Goal: Task Accomplishment & Management: Complete application form

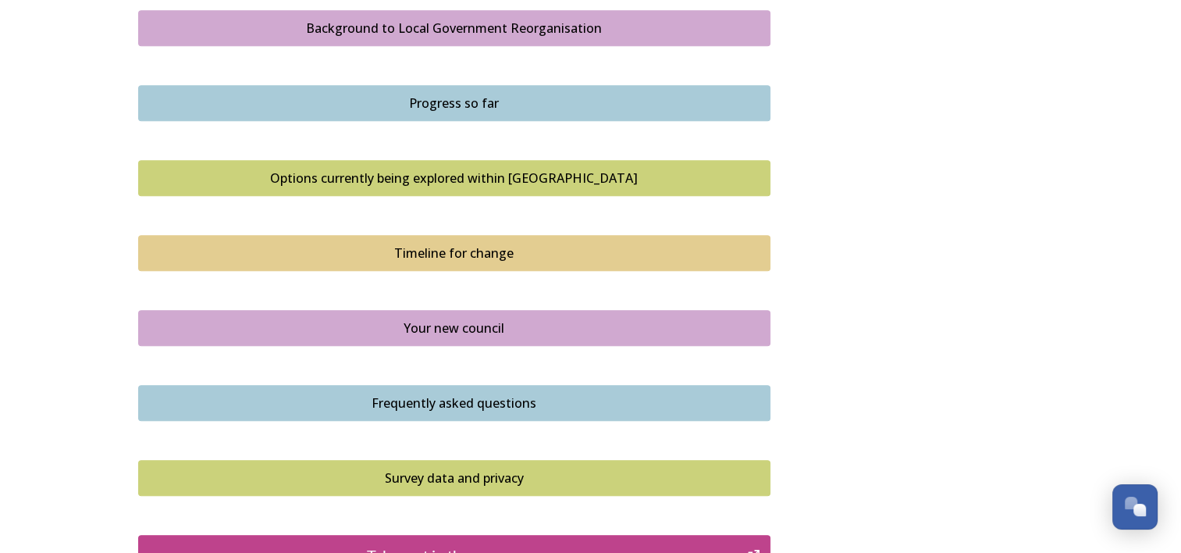
scroll to position [936, 0]
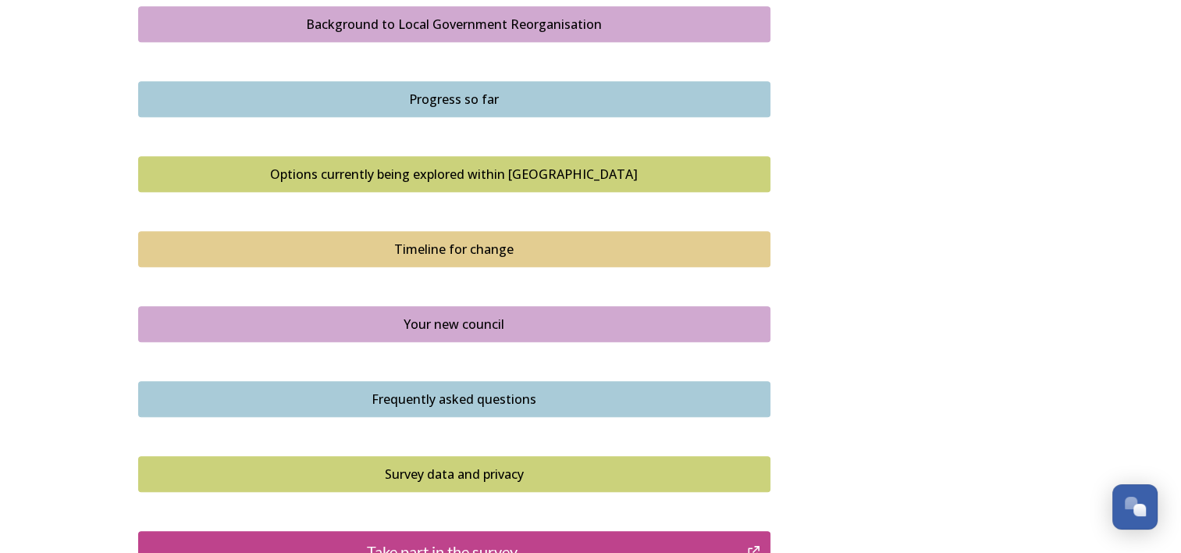
click at [558, 184] on button "Options currently being explored within West Sussex" at bounding box center [454, 174] width 632 height 36
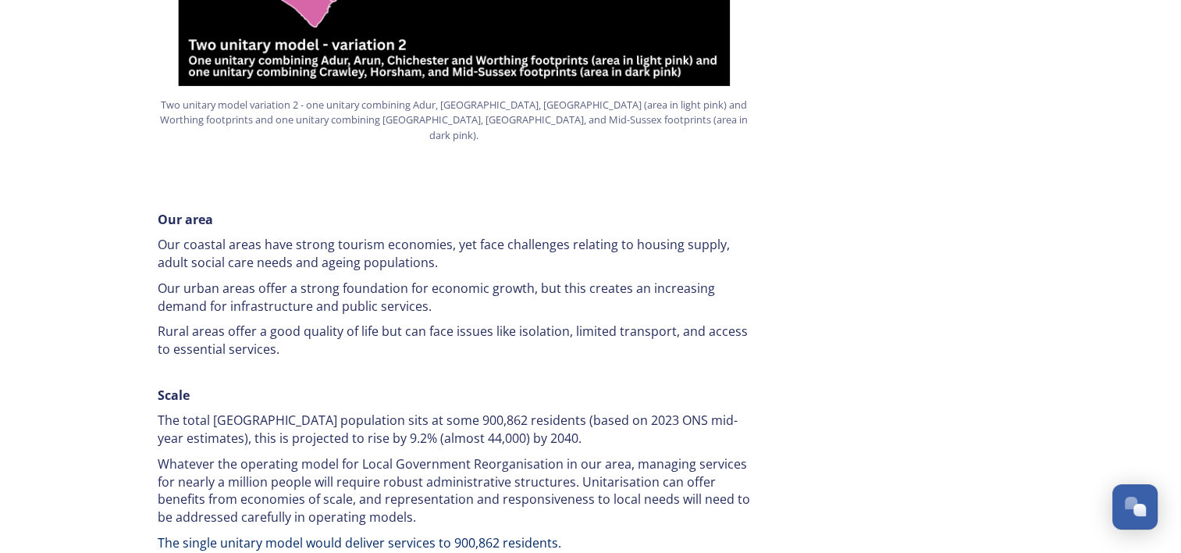
scroll to position [2107, 0]
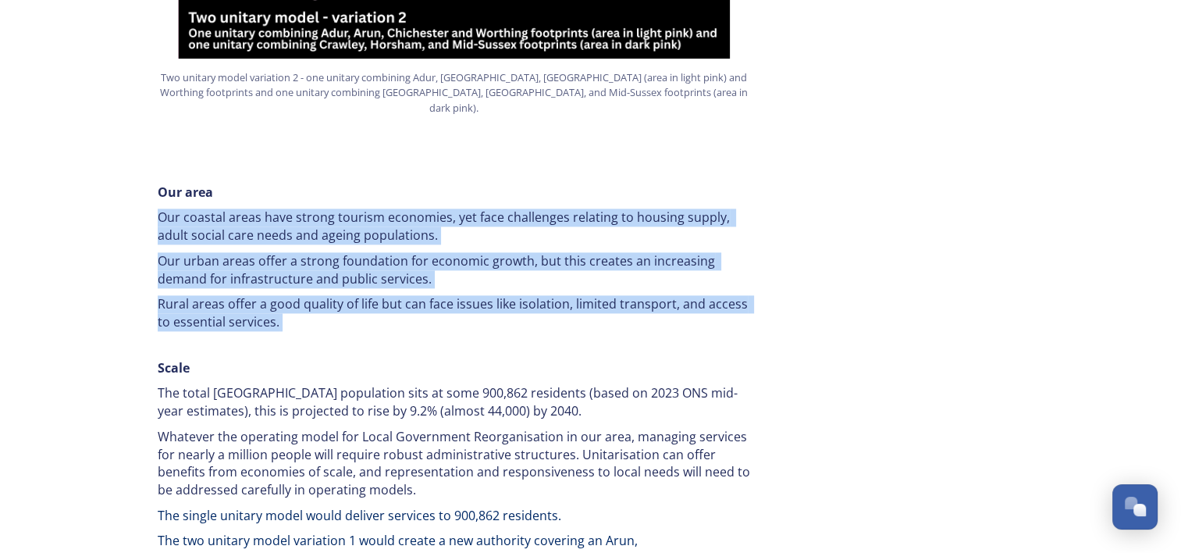
drag, startPoint x: 243, startPoint y: 168, endPoint x: 482, endPoint y: 280, distance: 263.9
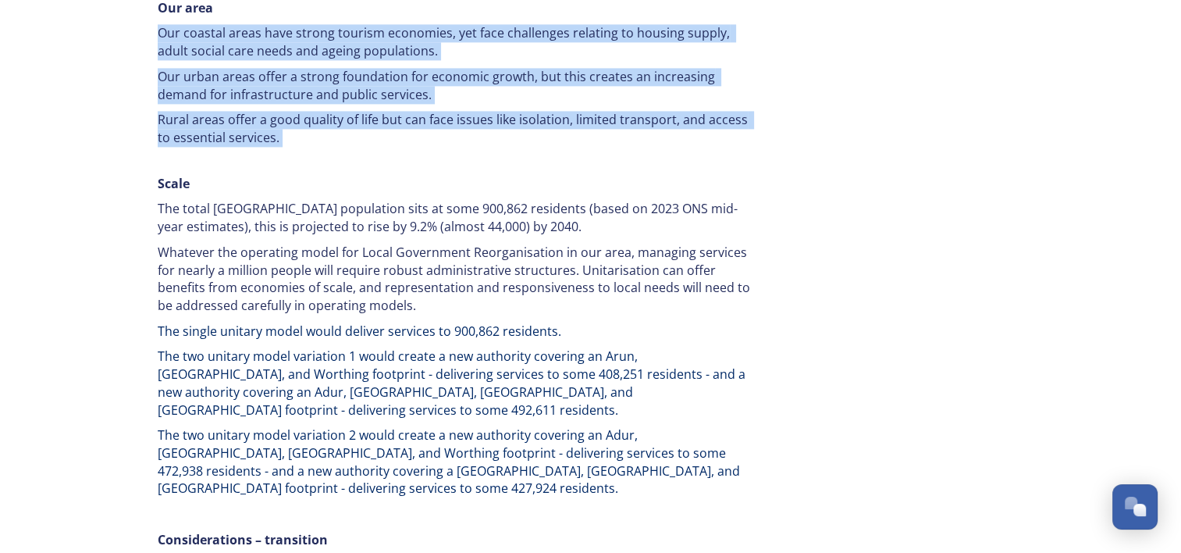
scroll to position [2341, 0]
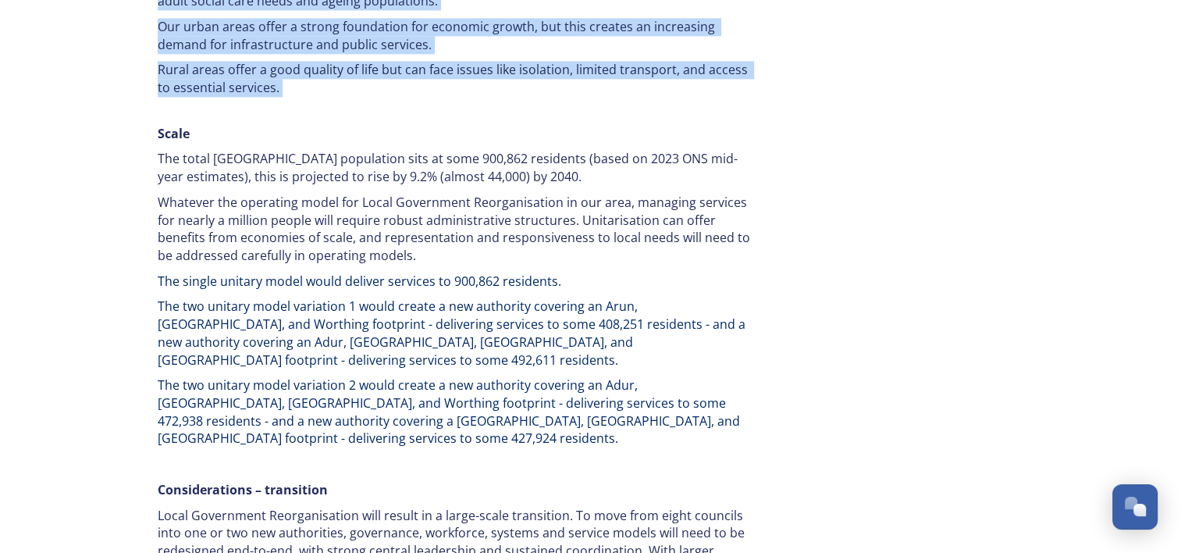
drag, startPoint x: 531, startPoint y: 130, endPoint x: 414, endPoint y: 203, distance: 138.8
click at [414, 203] on div "Our area Our coastal areas have strong tourism economies, yet face challenges r…" at bounding box center [454, 527] width 617 height 1174
drag, startPoint x: 434, startPoint y: 224, endPoint x: 561, endPoint y: 244, distance: 128.8
click at [561, 244] on div "Our area Our coastal areas have strong tourism economies, yet face challenges r…" at bounding box center [454, 527] width 617 height 1174
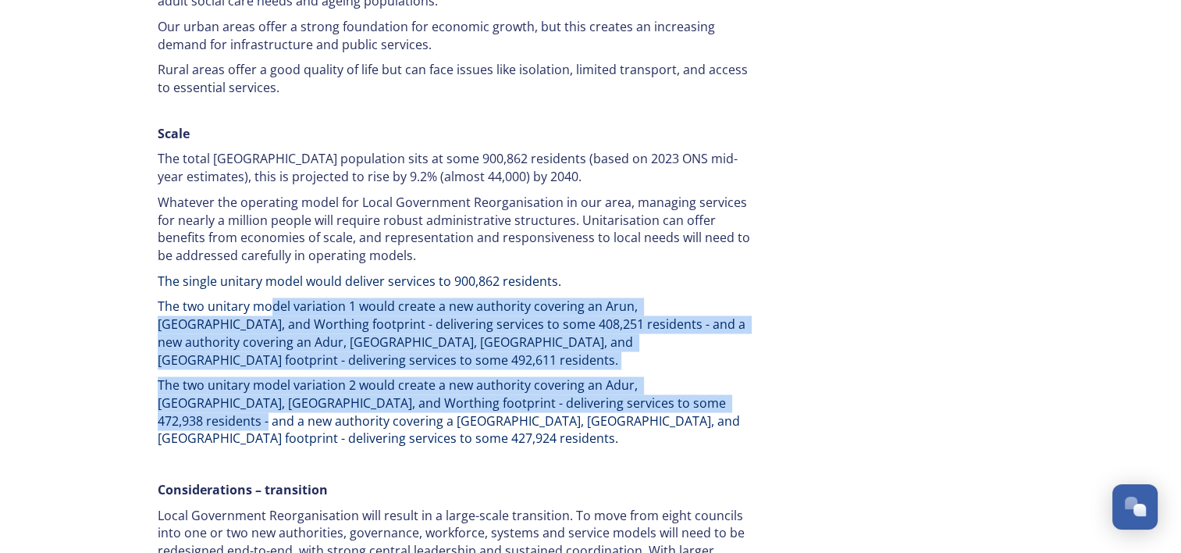
drag, startPoint x: 272, startPoint y: 259, endPoint x: 691, endPoint y: 338, distance: 427.2
click at [691, 338] on div "Our area Our coastal areas have strong tourism economies, yet face challenges r…" at bounding box center [454, 527] width 617 height 1174
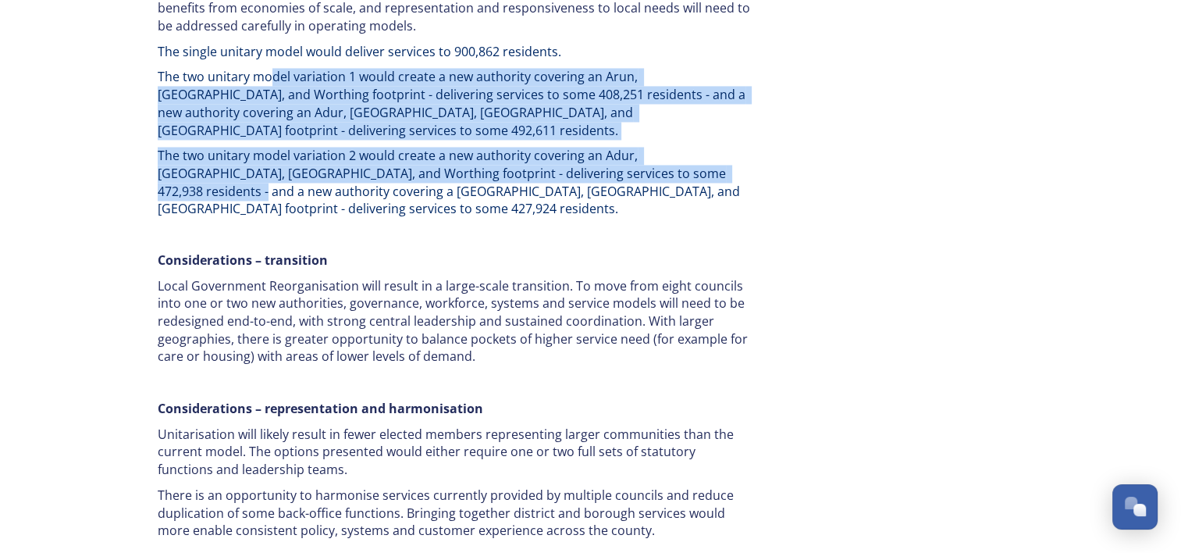
scroll to position [2575, 0]
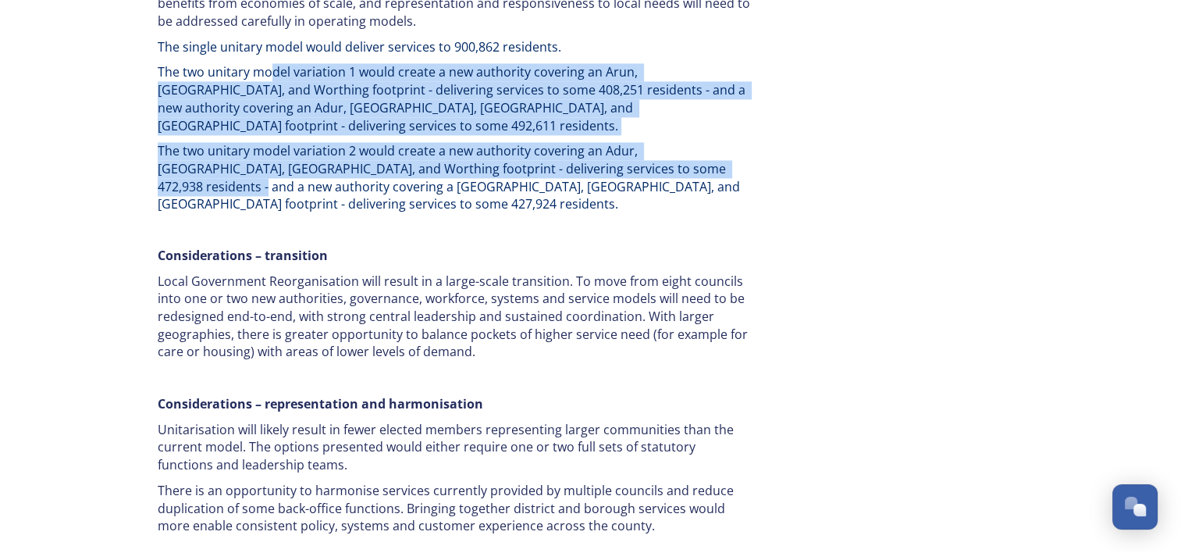
drag, startPoint x: 312, startPoint y: 231, endPoint x: 572, endPoint y: 328, distance: 277.3
click at [572, 328] on div "Our area Our coastal areas have strong tourism economies, yet face challenges r…" at bounding box center [454, 293] width 617 height 1174
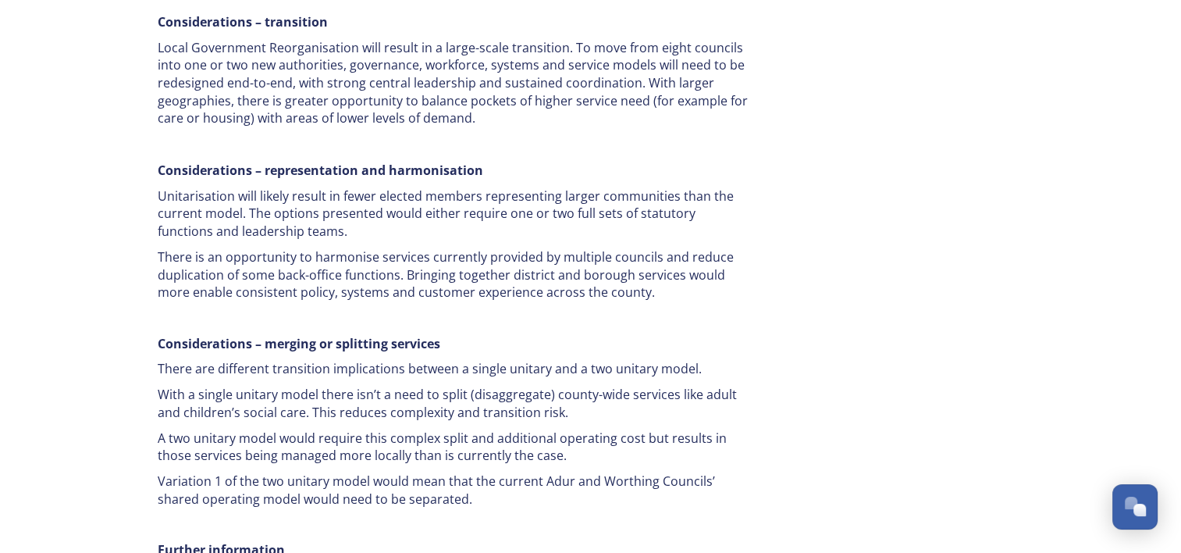
scroll to position [2809, 0]
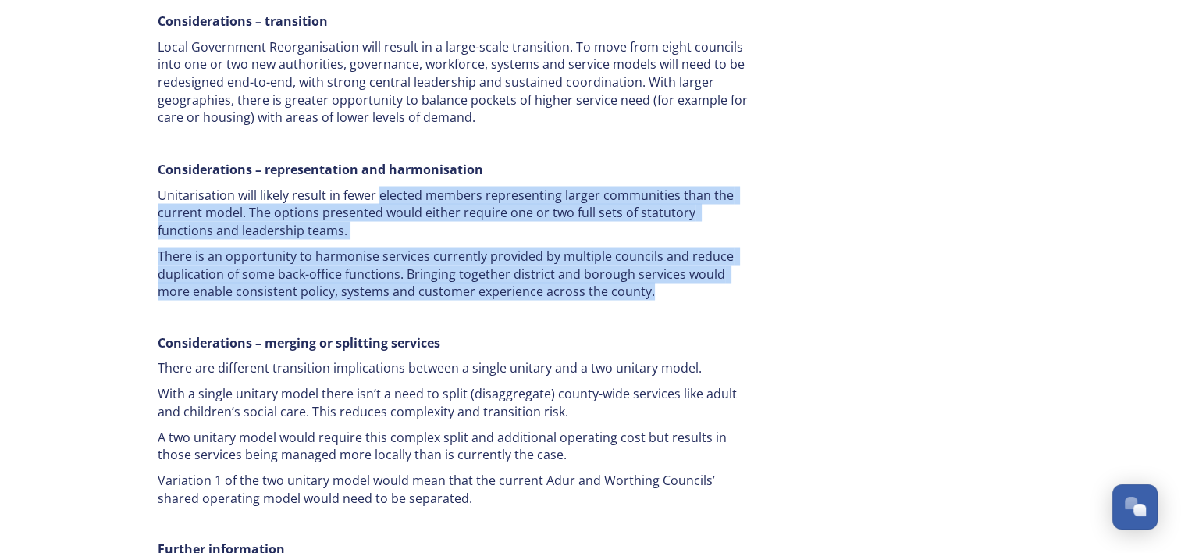
drag, startPoint x: 379, startPoint y: 112, endPoint x: 641, endPoint y: 212, distance: 279.9
click at [641, 212] on div "Our area Our coastal areas have strong tourism economies, yet face challenges r…" at bounding box center [454, 59] width 617 height 1174
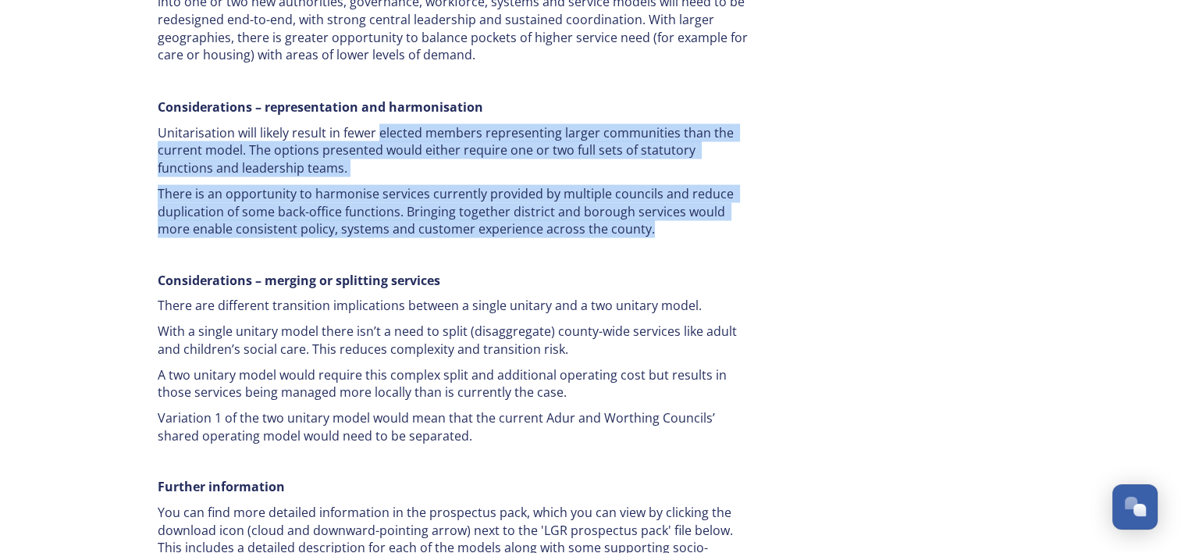
scroll to position [2966, 0]
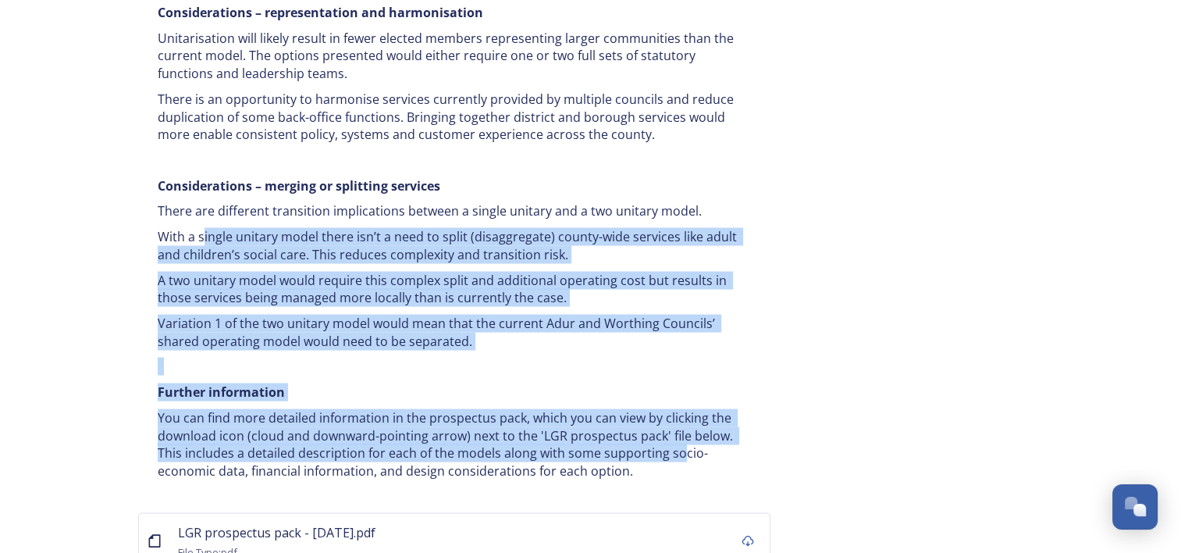
drag, startPoint x: 203, startPoint y: 153, endPoint x: 678, endPoint y: 378, distance: 525.7
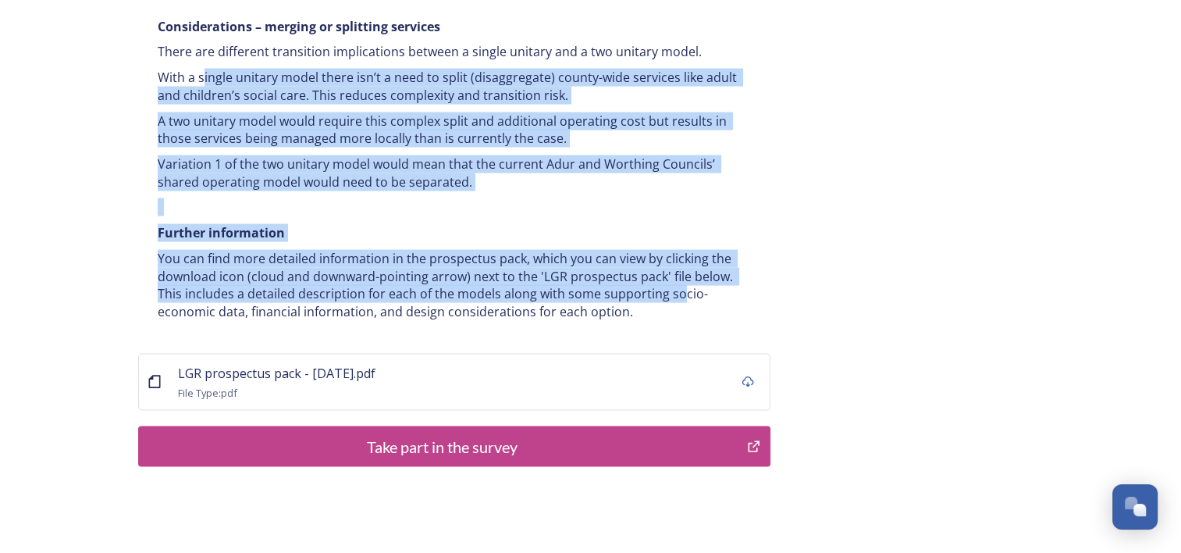
scroll to position [3126, 0]
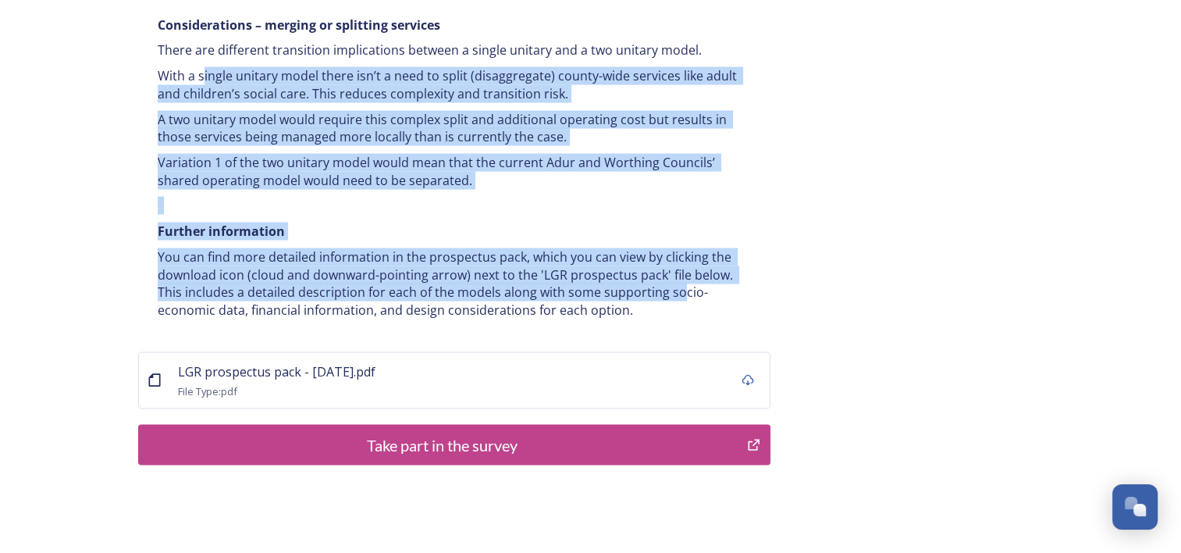
click at [469, 433] on div "Take part in the survey" at bounding box center [443, 444] width 592 height 23
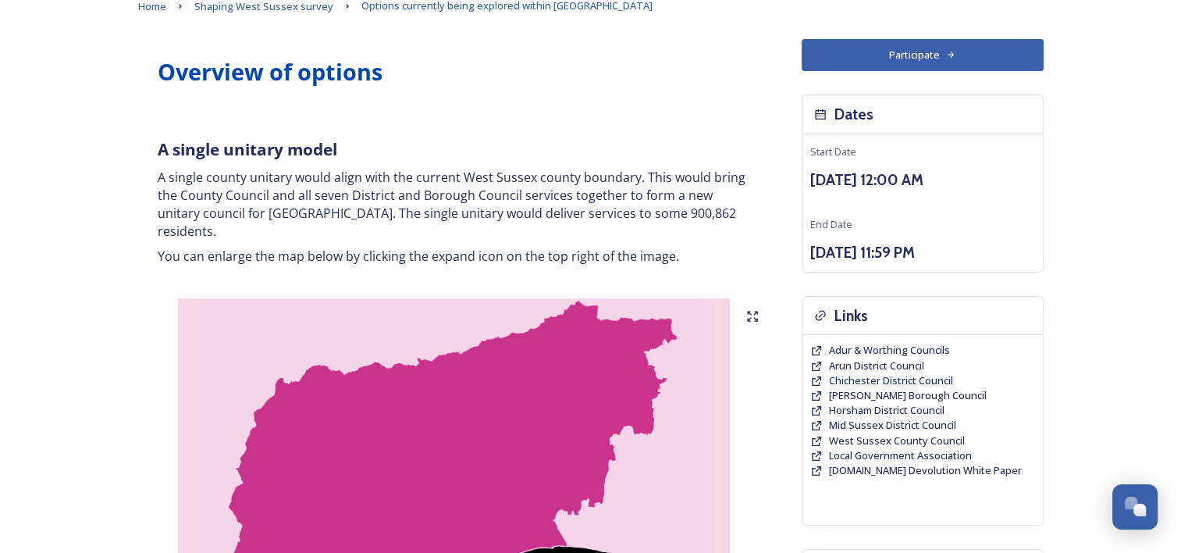
scroll to position [0, 0]
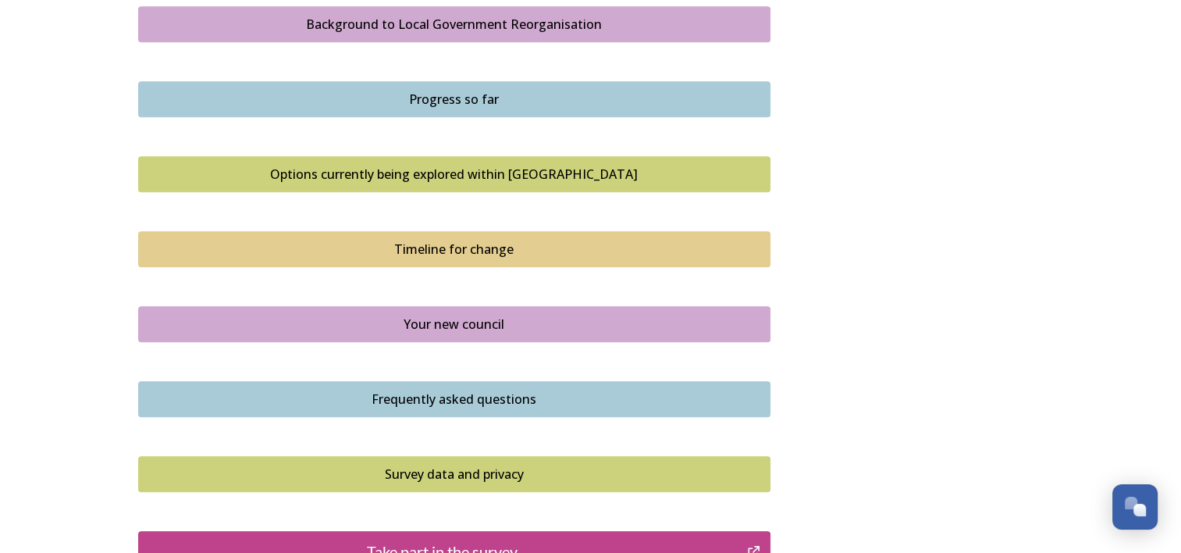
scroll to position [1093, 0]
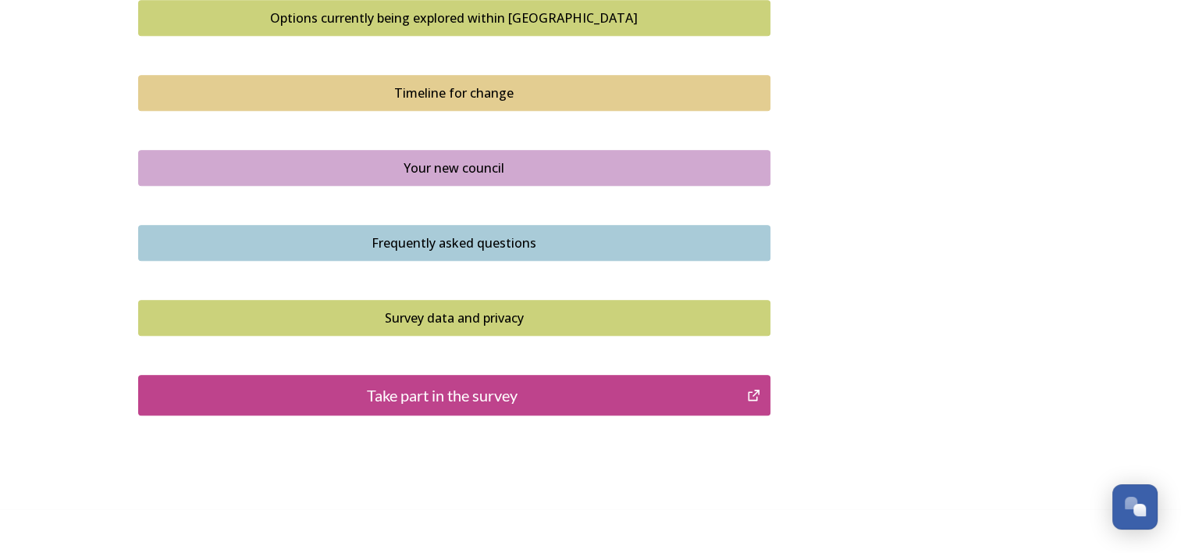
click at [482, 94] on div "Timeline for change" at bounding box center [454, 93] width 615 height 19
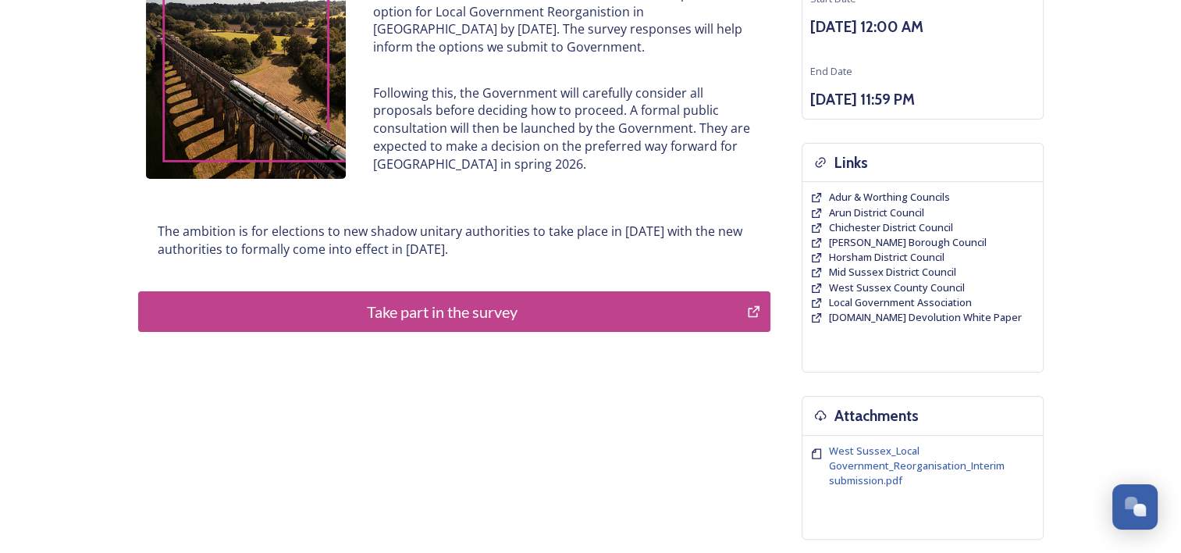
scroll to position [156, 0]
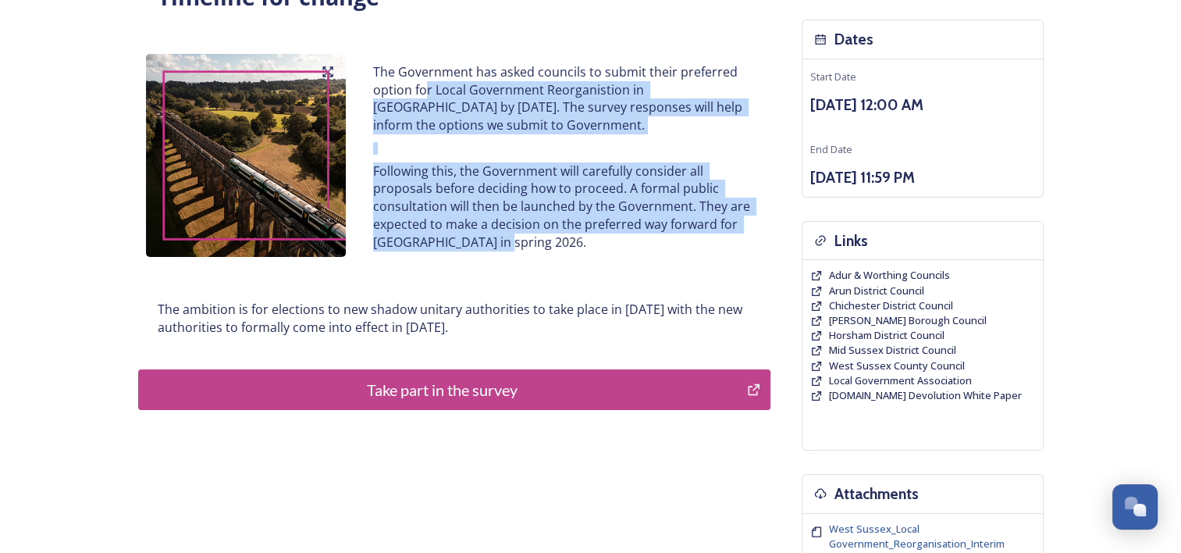
drag, startPoint x: 427, startPoint y: 90, endPoint x: 499, endPoint y: 248, distance: 174.3
click at [499, 248] on div "The Government has asked councils to submit their preferred option for Local Go…" at bounding box center [561, 157] width 400 height 206
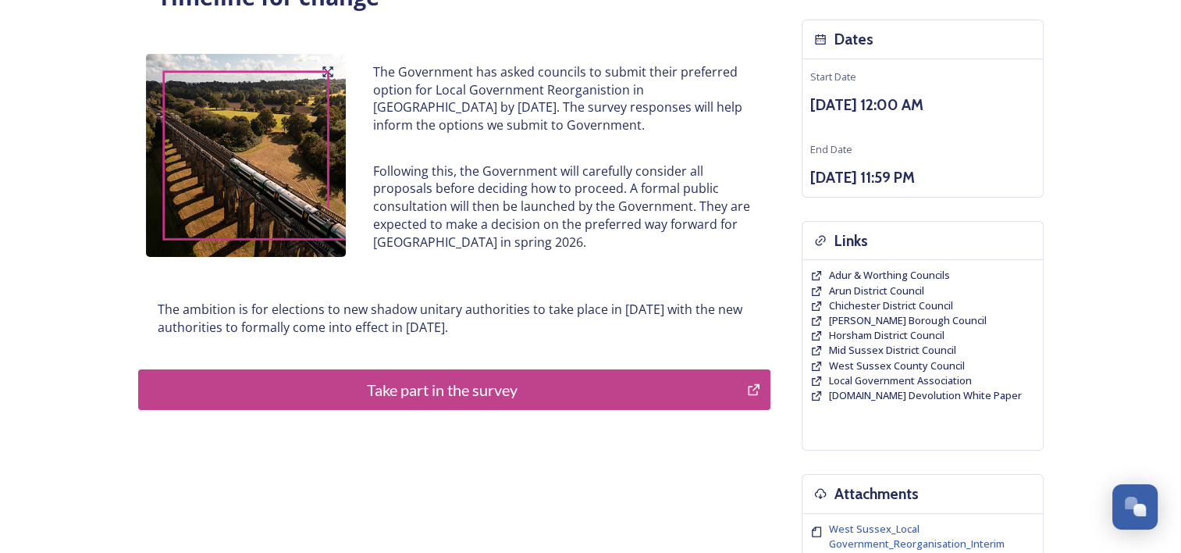
drag, startPoint x: 499, startPoint y: 248, endPoint x: 523, endPoint y: 248, distance: 23.4
click at [523, 248] on p "Following this, the Government will carefully consider all proposals before dec…" at bounding box center [561, 206] width 377 height 89
drag, startPoint x: 542, startPoint y: 243, endPoint x: 450, endPoint y: 243, distance: 92.1
click at [450, 243] on p "Following this, the Government will carefully consider all proposals before dec…" at bounding box center [561, 206] width 377 height 89
drag, startPoint x: 179, startPoint y: 311, endPoint x: 588, endPoint y: 329, distance: 408.5
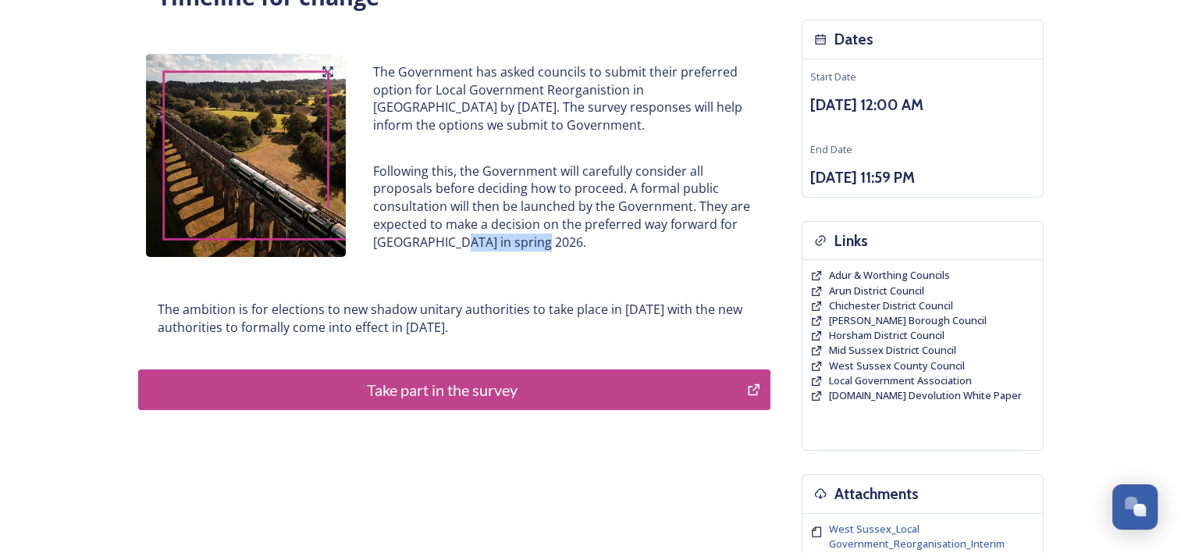
click at [588, 329] on p "The ambition is for elections to new shadow unitary authorities to take place i…" at bounding box center [454, 317] width 593 height 35
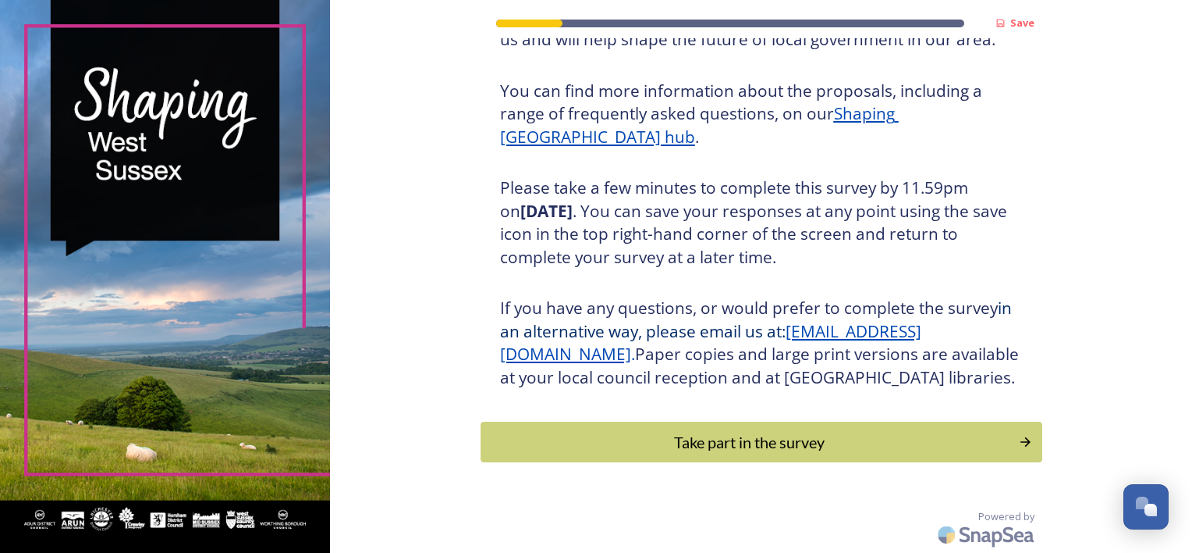
scroll to position [197, 0]
click at [705, 442] on div "Take part in the survey" at bounding box center [750, 441] width 528 height 23
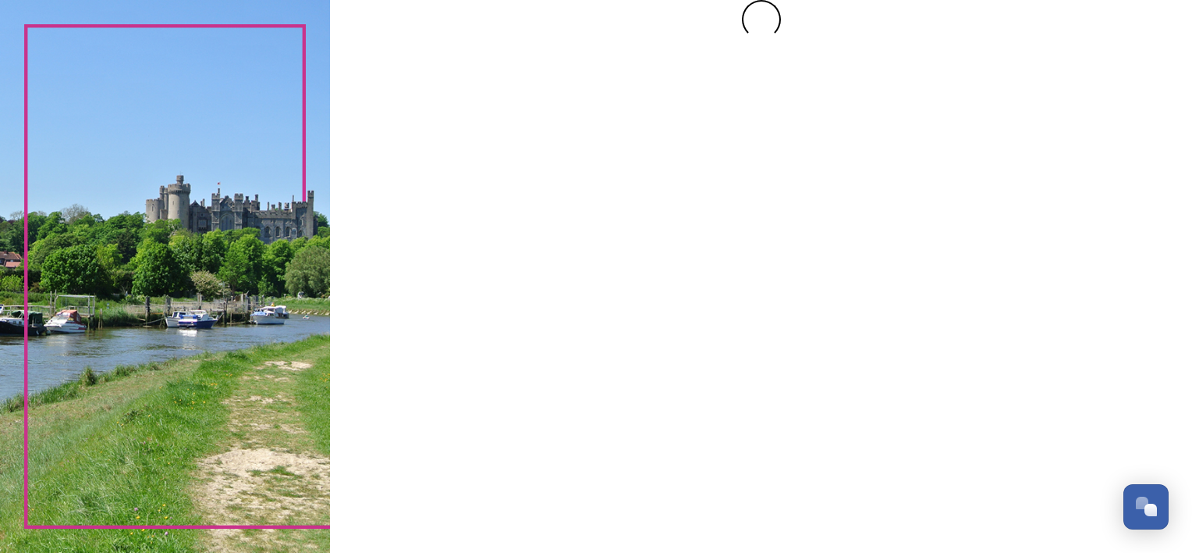
scroll to position [0, 0]
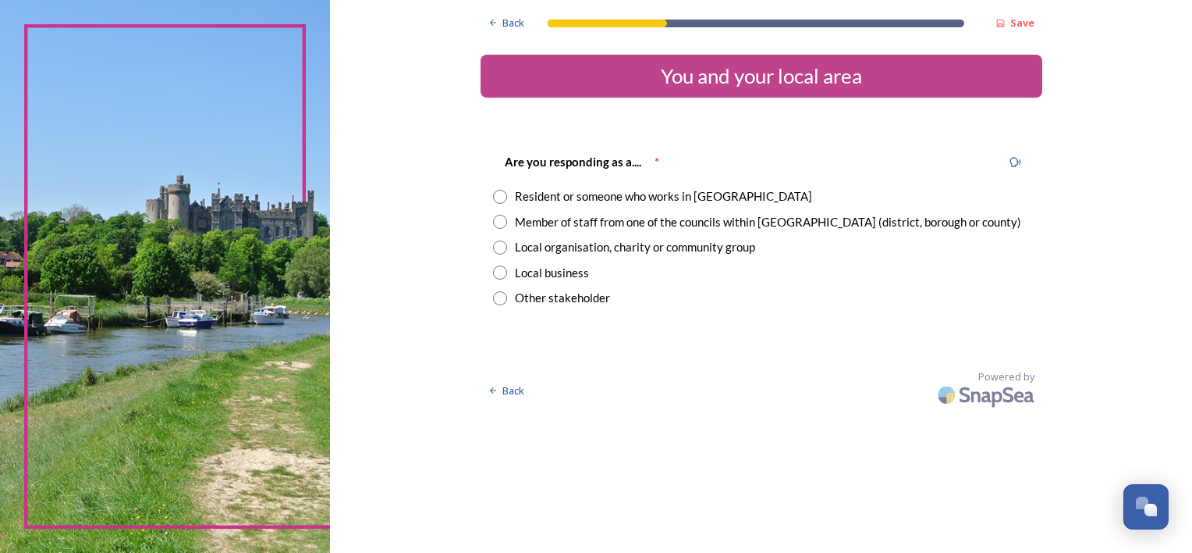
click at [678, 192] on div "Resident or someone who works in [GEOGRAPHIC_DATA]" at bounding box center [663, 196] width 297 height 18
radio input "true"
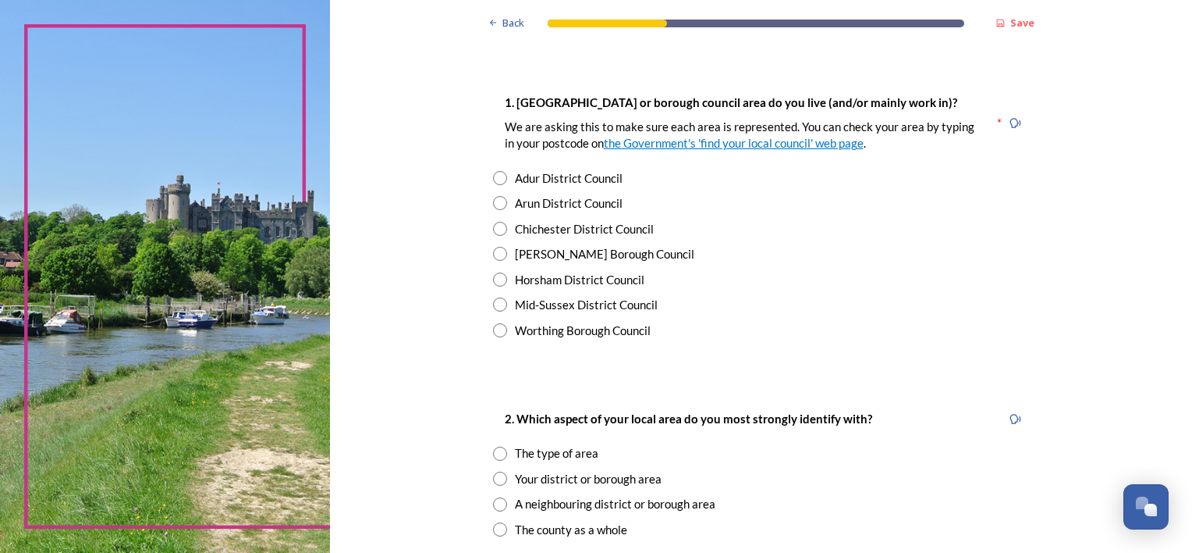
scroll to position [312, 0]
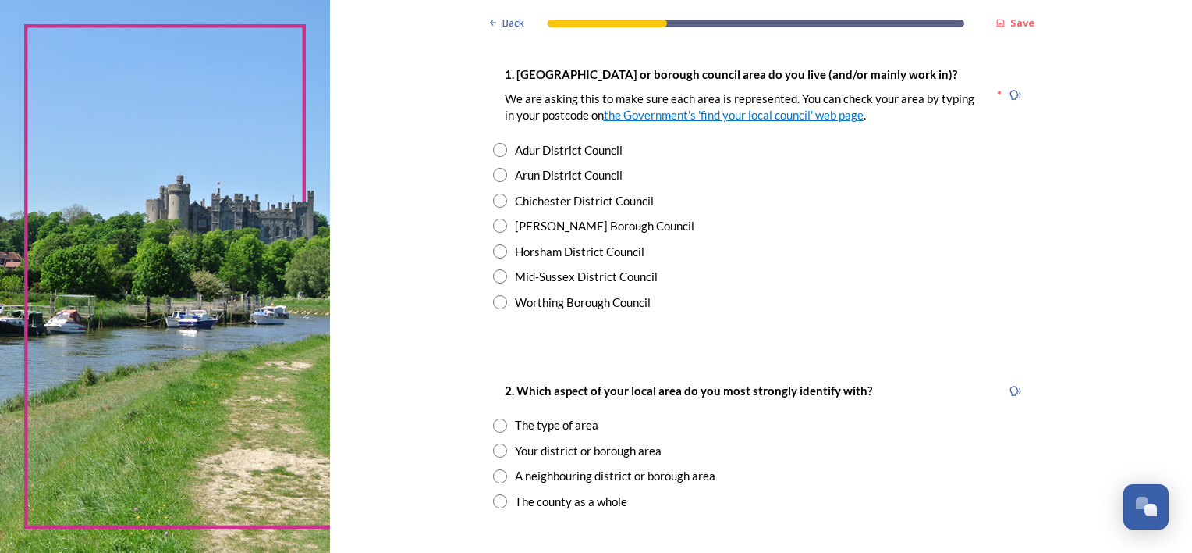
click at [536, 304] on div "Worthing Borough Council" at bounding box center [583, 302] width 136 height 18
radio input "true"
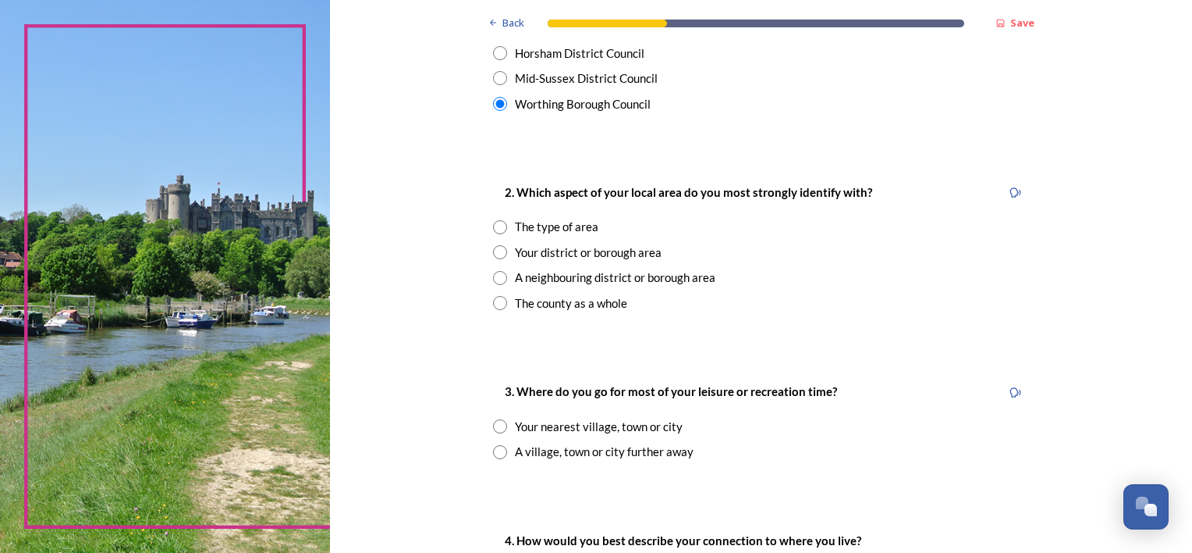
scroll to position [546, 0]
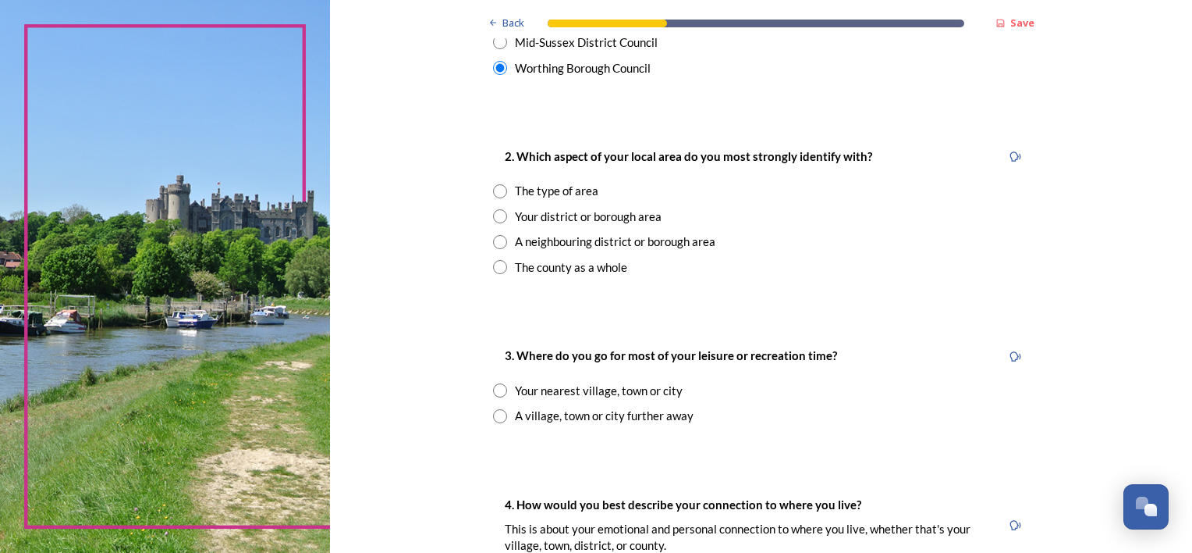
click at [585, 213] on div "Your district or borough area" at bounding box center [588, 217] width 147 height 18
radio input "true"
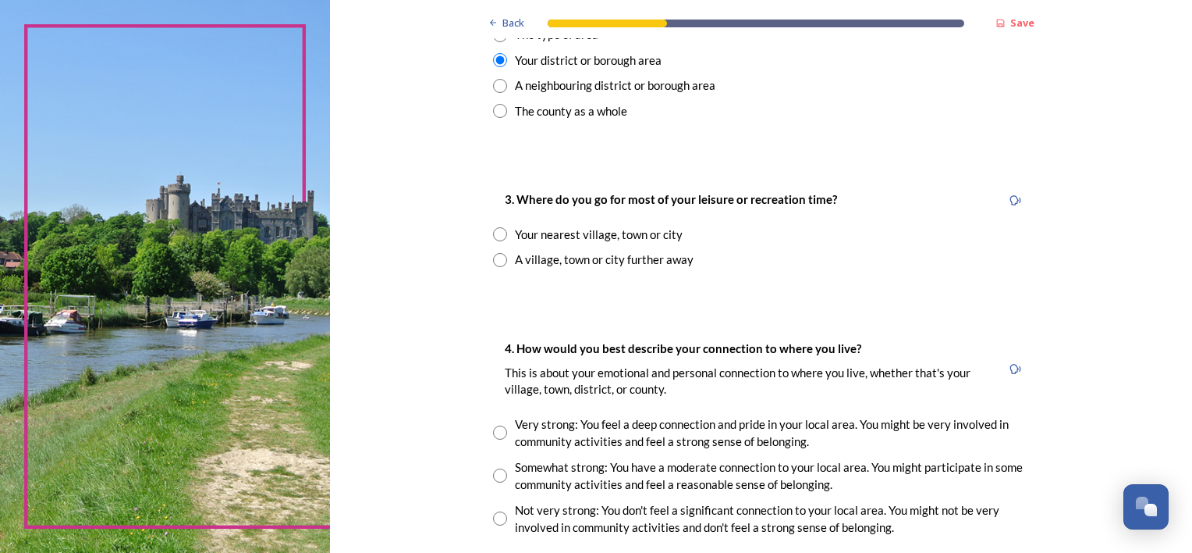
scroll to position [780, 0]
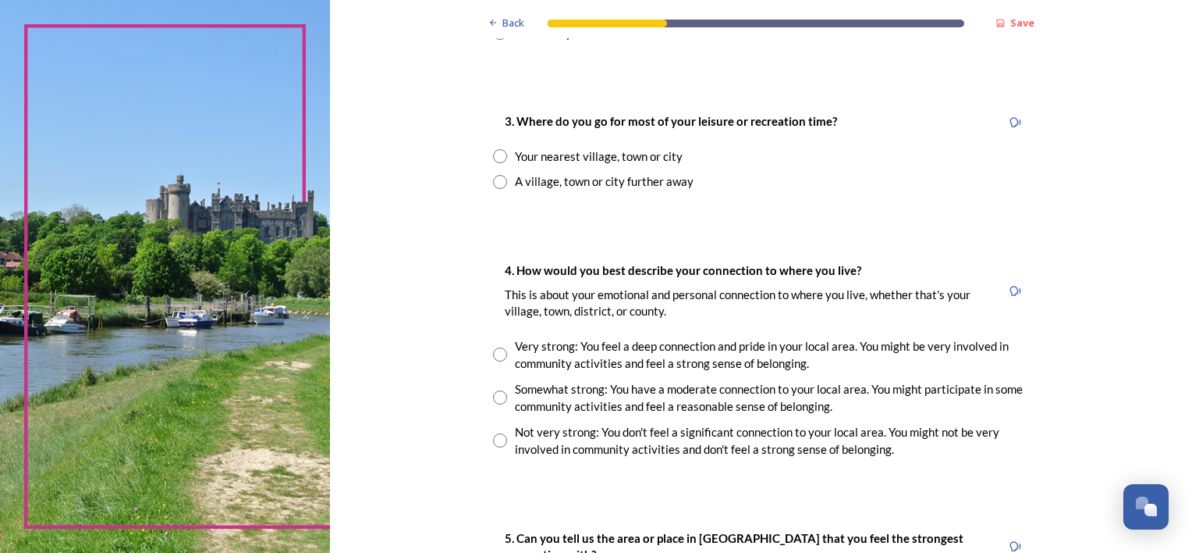
click at [617, 158] on div "Your nearest village, town or city" at bounding box center [599, 156] width 168 height 18
radio input "true"
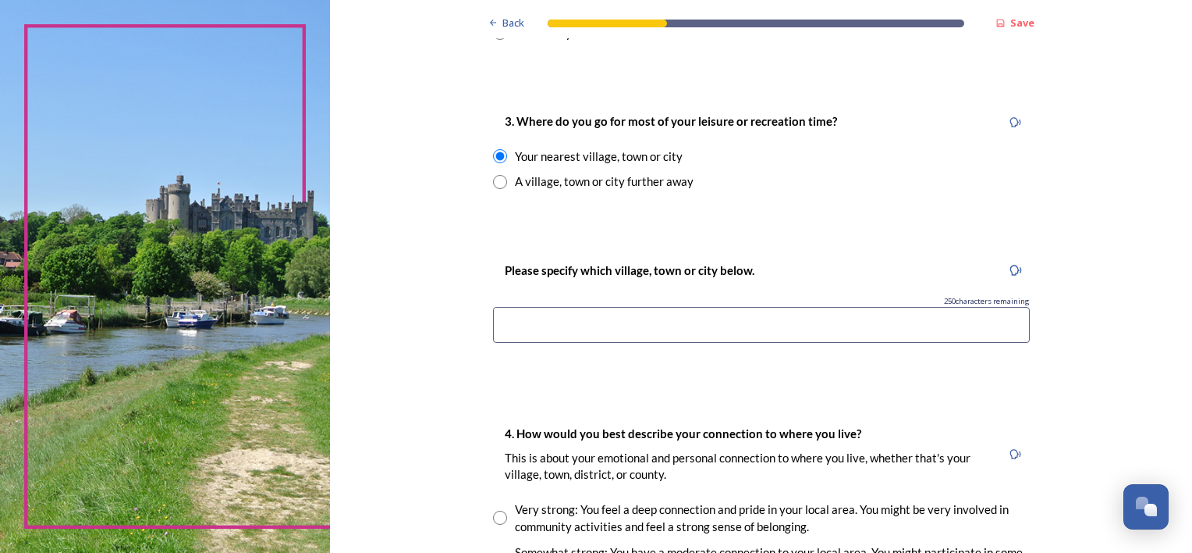
click at [592, 324] on input at bounding box center [761, 325] width 537 height 36
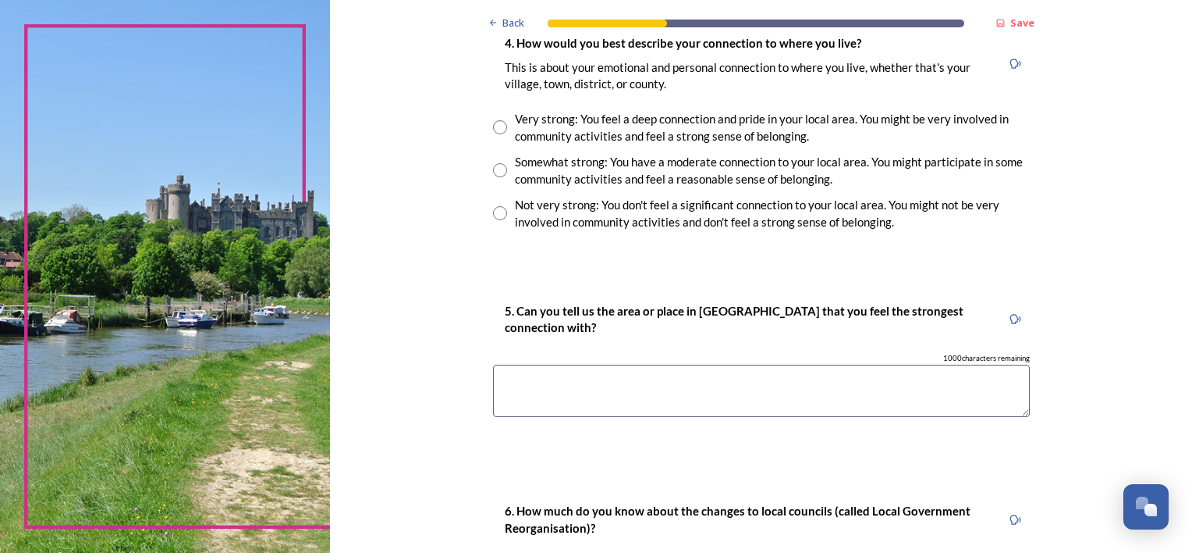
scroll to position [1093, 0]
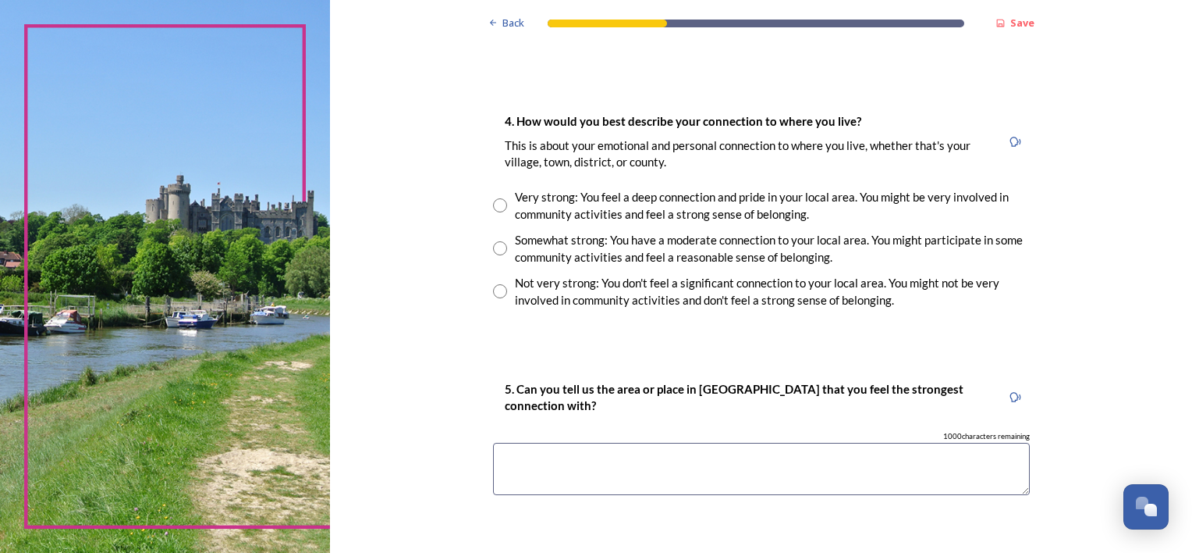
type input "Worthing"
click at [578, 198] on div "Very strong: You feel a deep connection and pride in your local area. You might…" at bounding box center [772, 205] width 515 height 35
radio input "true"
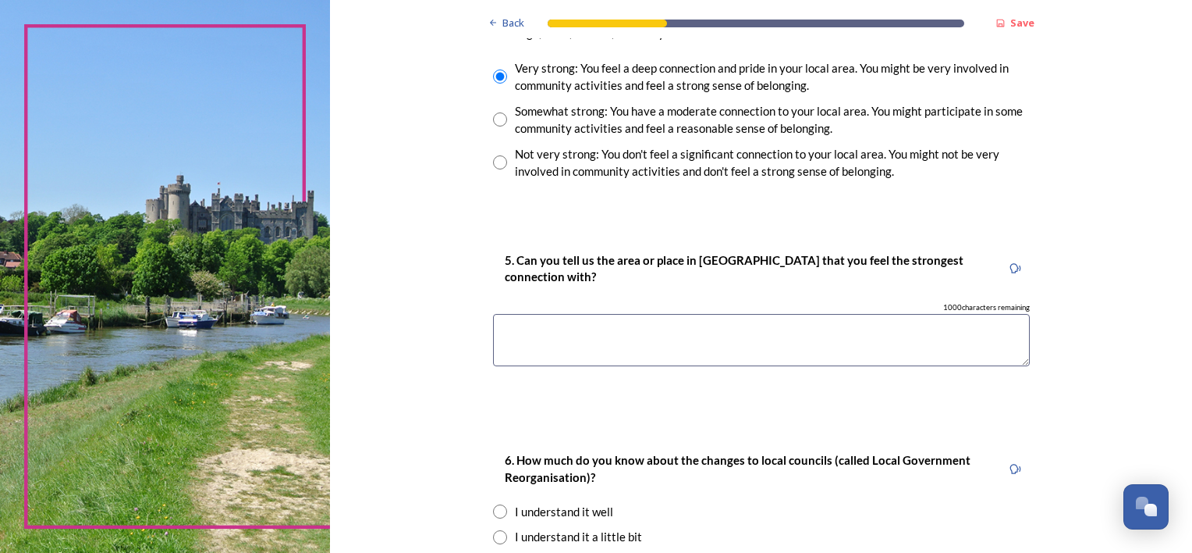
scroll to position [1249, 0]
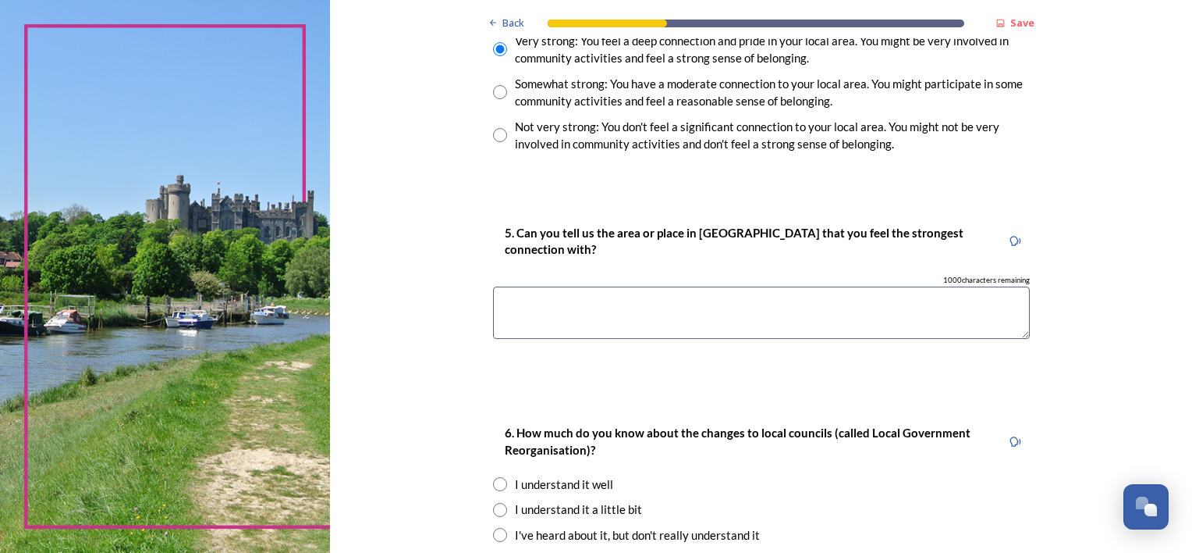
click at [573, 306] on textarea at bounding box center [761, 312] width 537 height 52
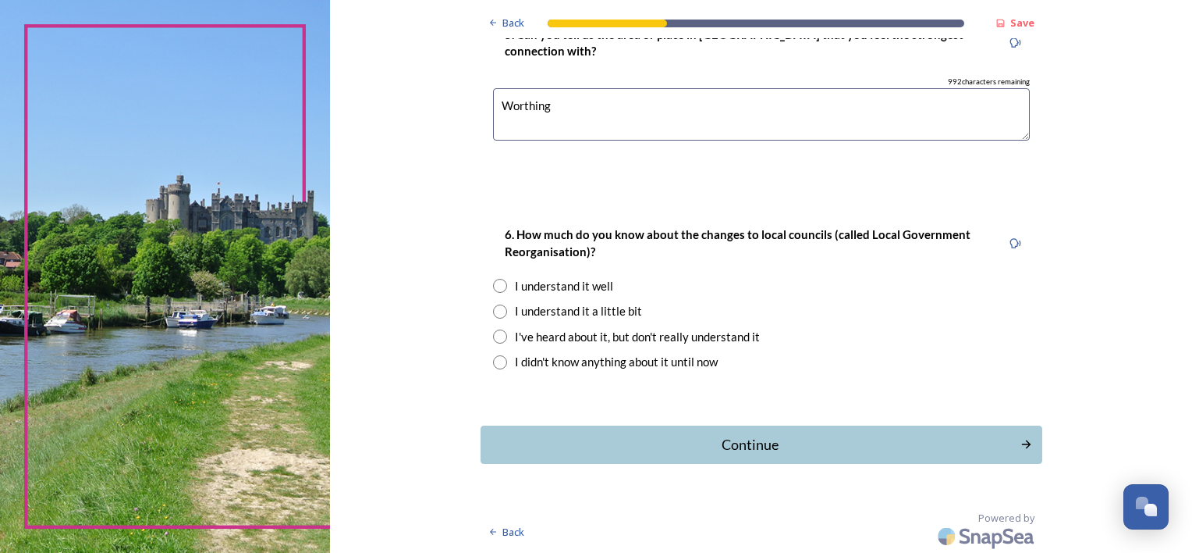
scroll to position [1448, 0]
type textarea "Worthing"
click at [569, 287] on div "I understand it well" at bounding box center [564, 285] width 98 height 18
radio input "true"
click at [732, 446] on div "Continue" at bounding box center [750, 443] width 528 height 21
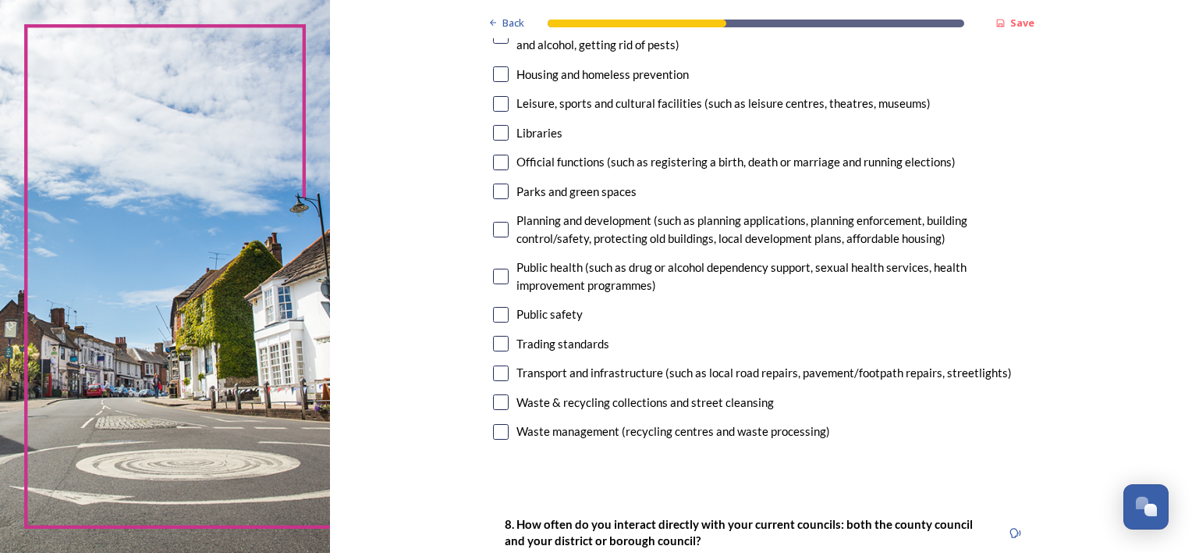
scroll to position [390, 0]
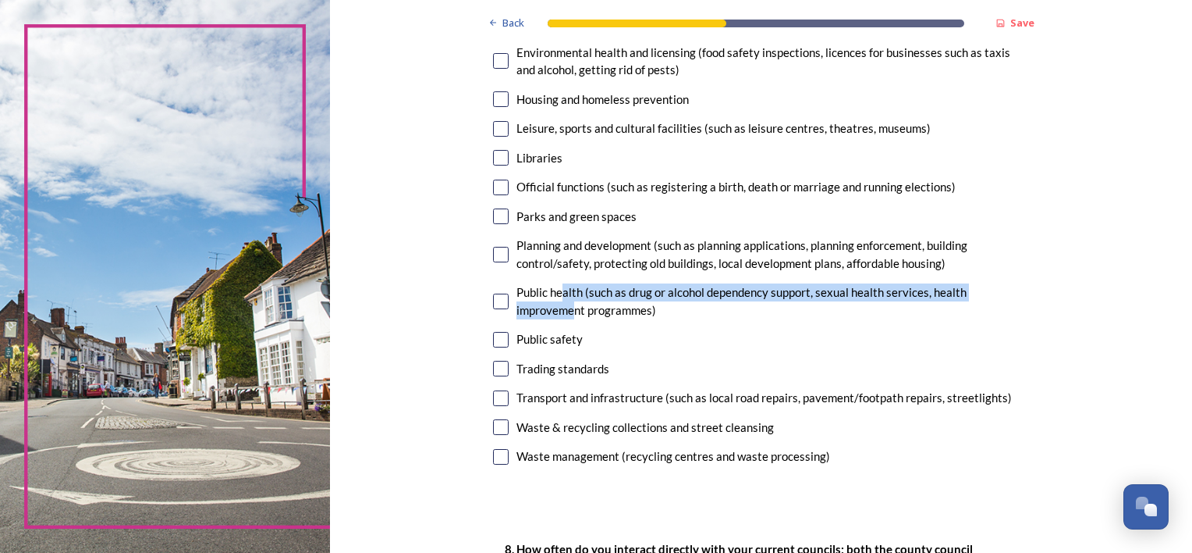
drag, startPoint x: 554, startPoint y: 293, endPoint x: 568, endPoint y: 304, distance: 17.8
click at [568, 304] on div "Public health (such as drug or alcohol dependency support, sexual health servic…" at bounding box center [774, 300] width 514 height 35
checkbox input "true"
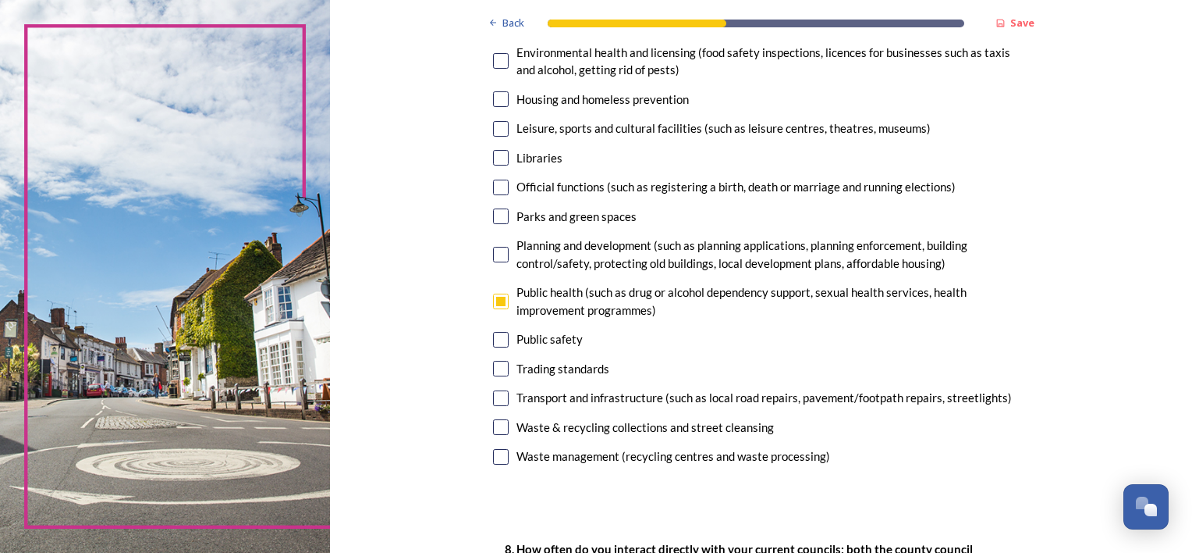
drag, startPoint x: 568, startPoint y: 304, endPoint x: 809, endPoint y: 242, distance: 248.3
click at [809, 242] on div "Planning and development (such as planning applications, planning enforcement, …" at bounding box center [774, 253] width 514 height 35
click at [619, 264] on div "Planning and development (such as planning applications, planning enforcement, …" at bounding box center [774, 253] width 514 height 35
checkbox input "false"
click at [531, 297] on div "Public health (such as drug or alcohol dependency support, sexual health servic…" at bounding box center [774, 300] width 514 height 35
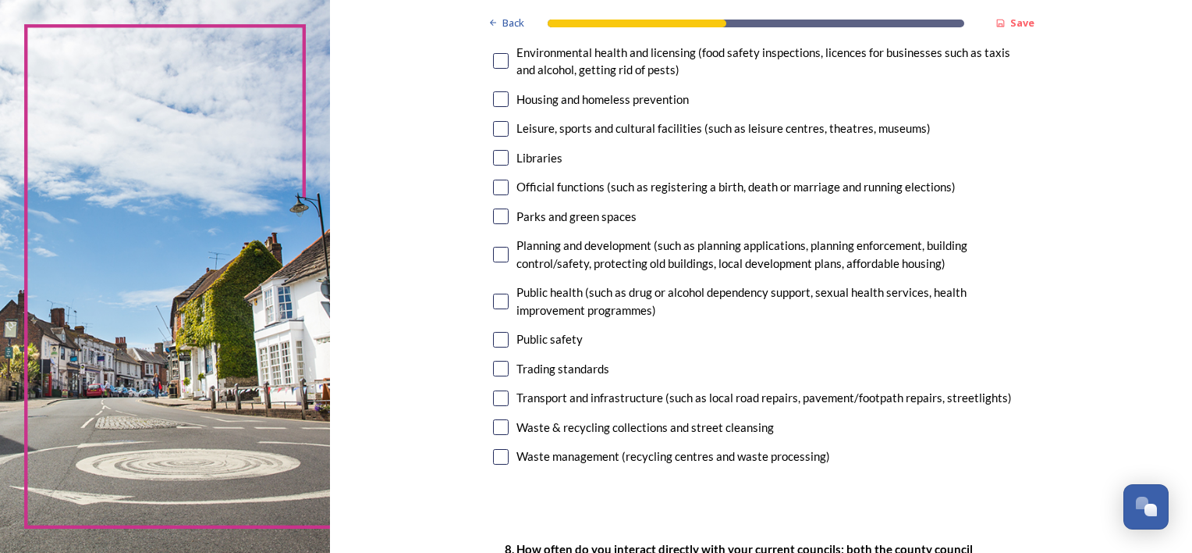
checkbox input "false"
click at [660, 135] on div "Leisure, sports and cultural facilities (such as leisure centres, theatres, mus…" at bounding box center [724, 128] width 414 height 18
checkbox input "true"
click at [543, 216] on div "Parks and green spaces" at bounding box center [577, 217] width 120 height 18
checkbox input "true"
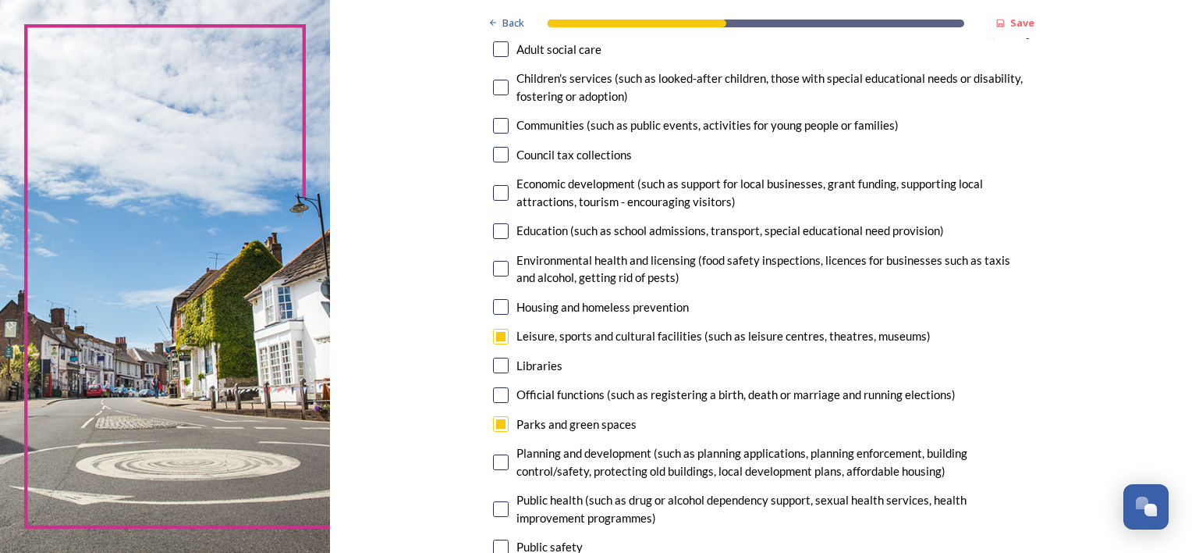
scroll to position [156, 0]
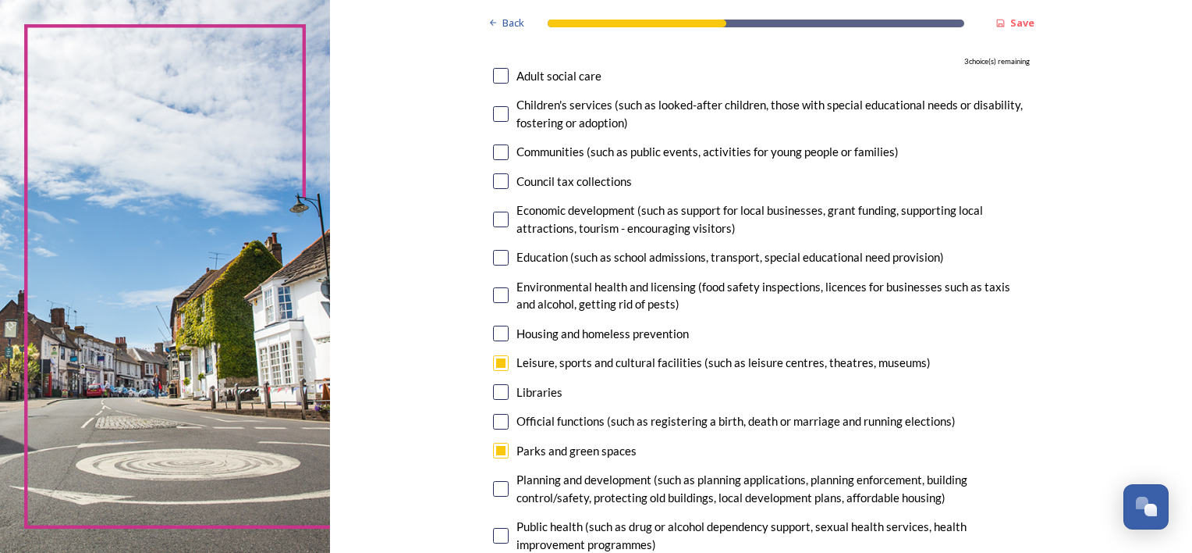
click at [633, 209] on div "Economic development (such as support for local businesses, grant funding, supp…" at bounding box center [774, 218] width 514 height 35
checkbox input "true"
click at [549, 78] on div "Adult social care" at bounding box center [559, 76] width 85 height 18
checkbox input "true"
click at [554, 101] on div "Children's services (such as looked-after children, those with special educatio…" at bounding box center [774, 113] width 514 height 35
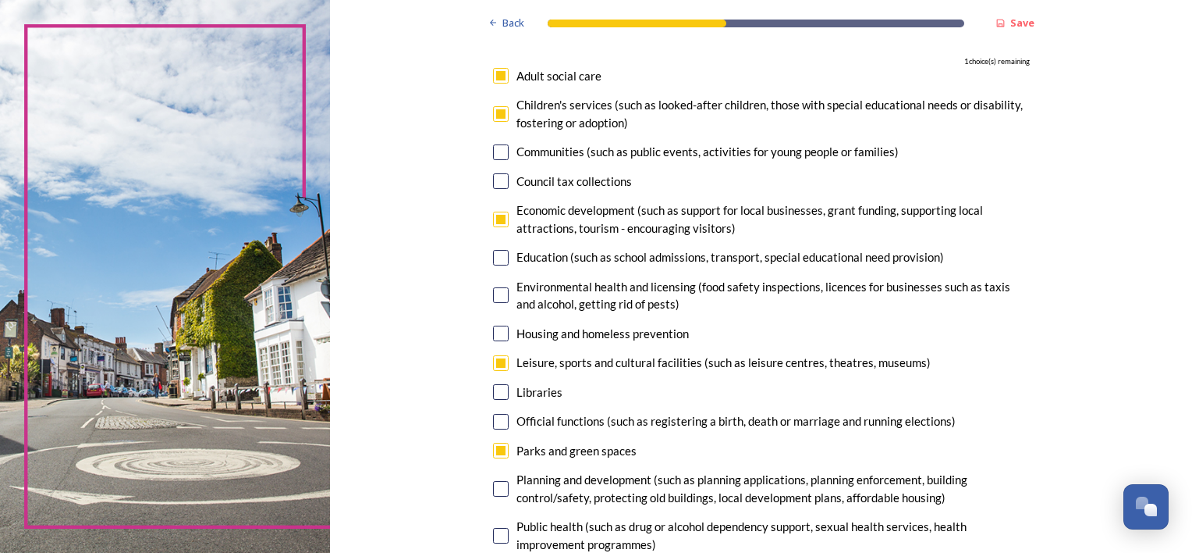
checkbox input "true"
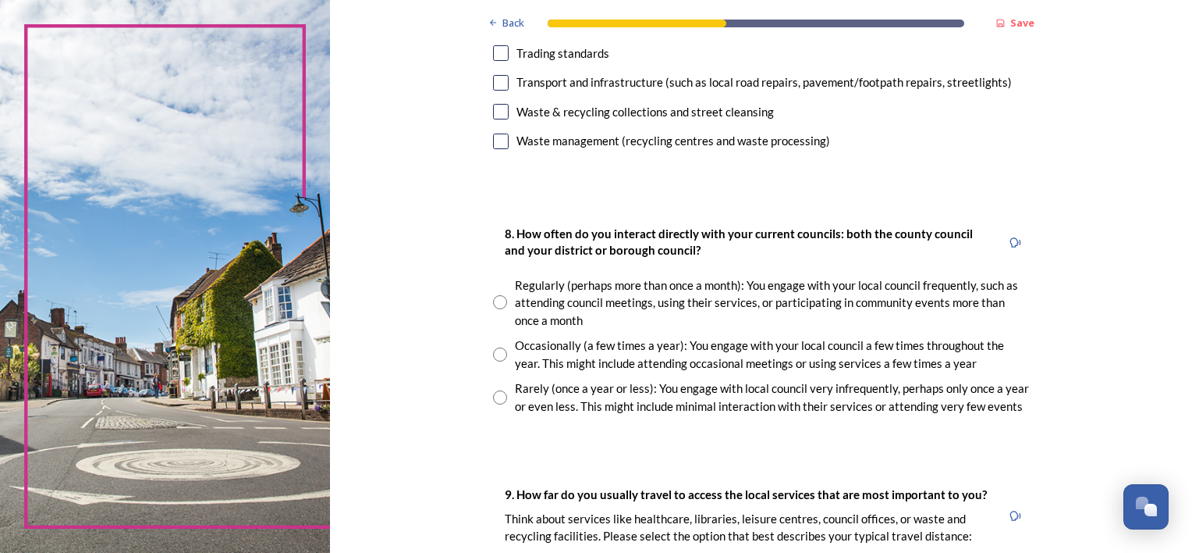
scroll to position [780, 0]
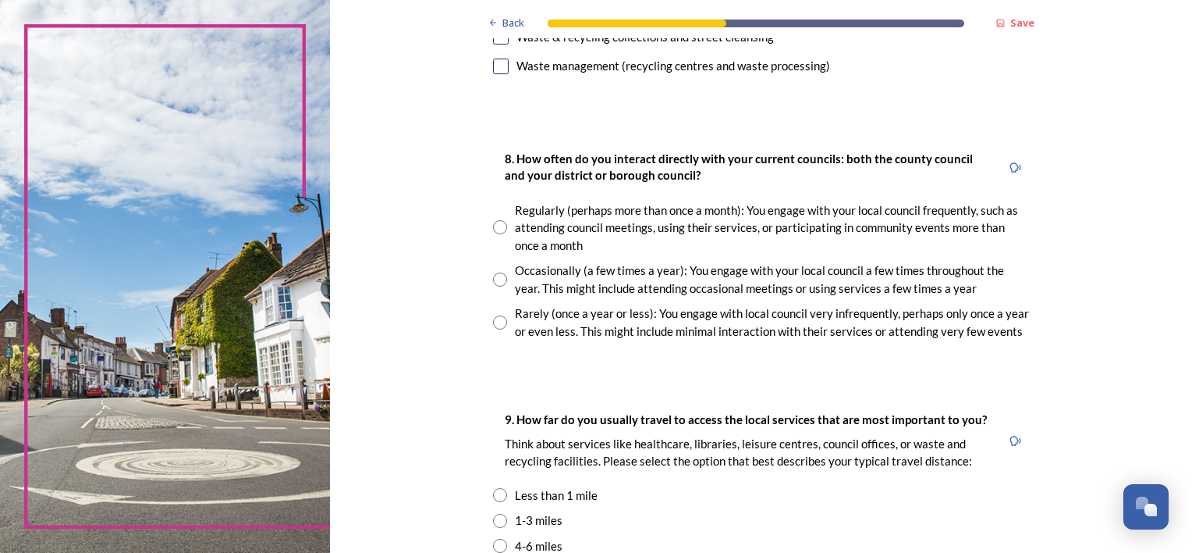
click at [914, 219] on div "Regularly (perhaps more than once a month): You engage with your local council …" at bounding box center [772, 227] width 515 height 53
radio input "true"
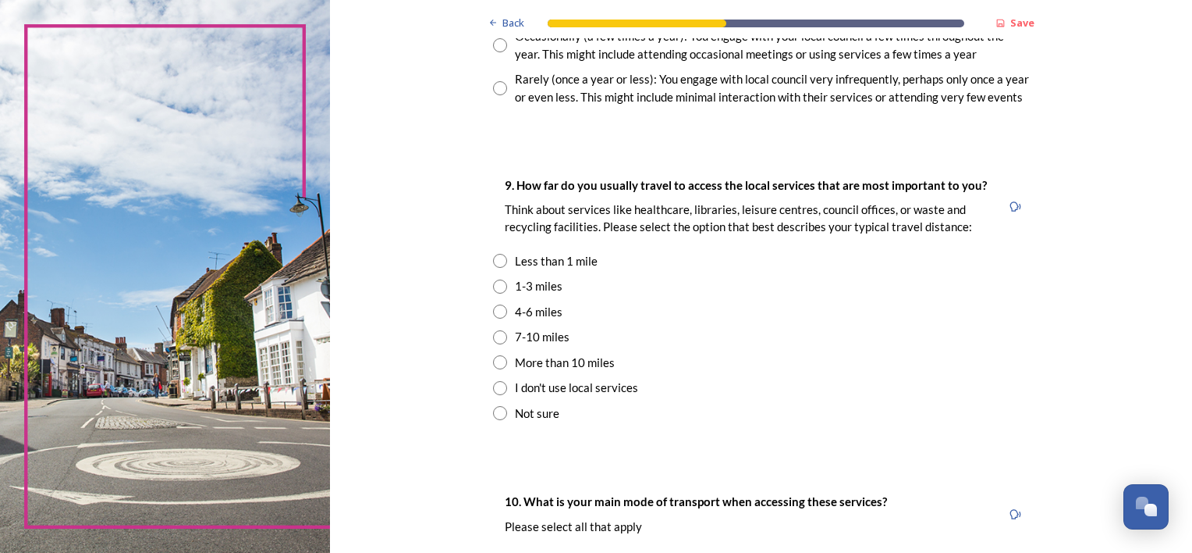
scroll to position [1093, 0]
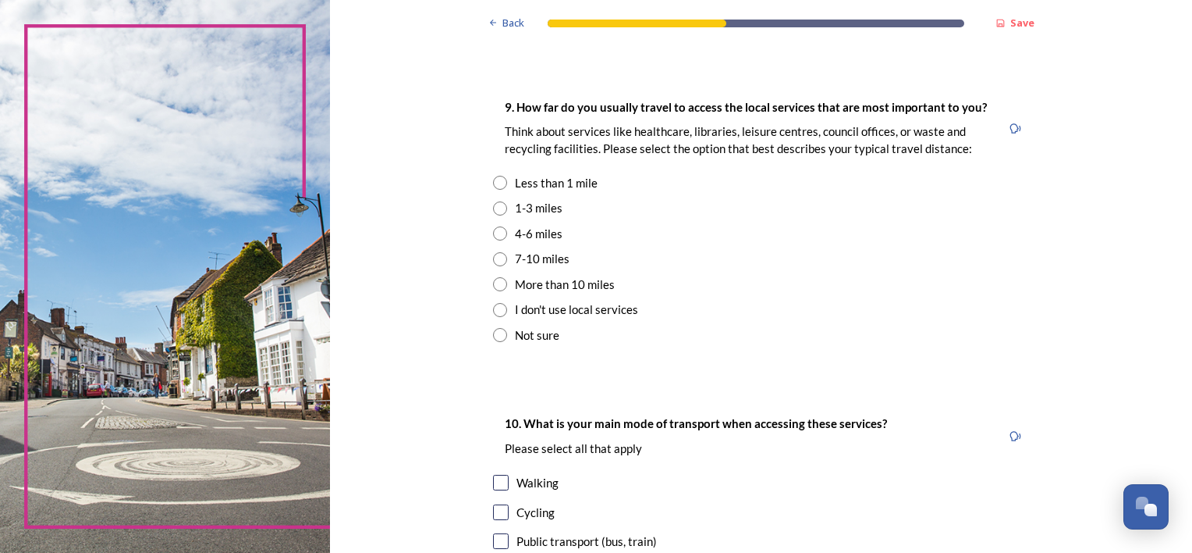
click at [574, 186] on div "Less than 1 mile" at bounding box center [556, 183] width 83 height 18
radio input "true"
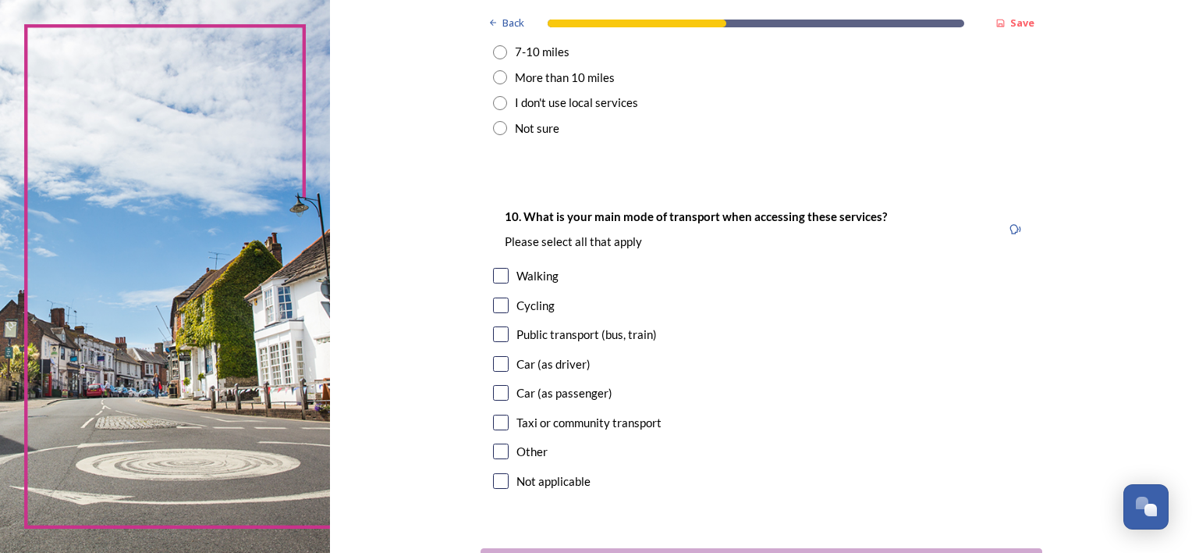
scroll to position [1327, 0]
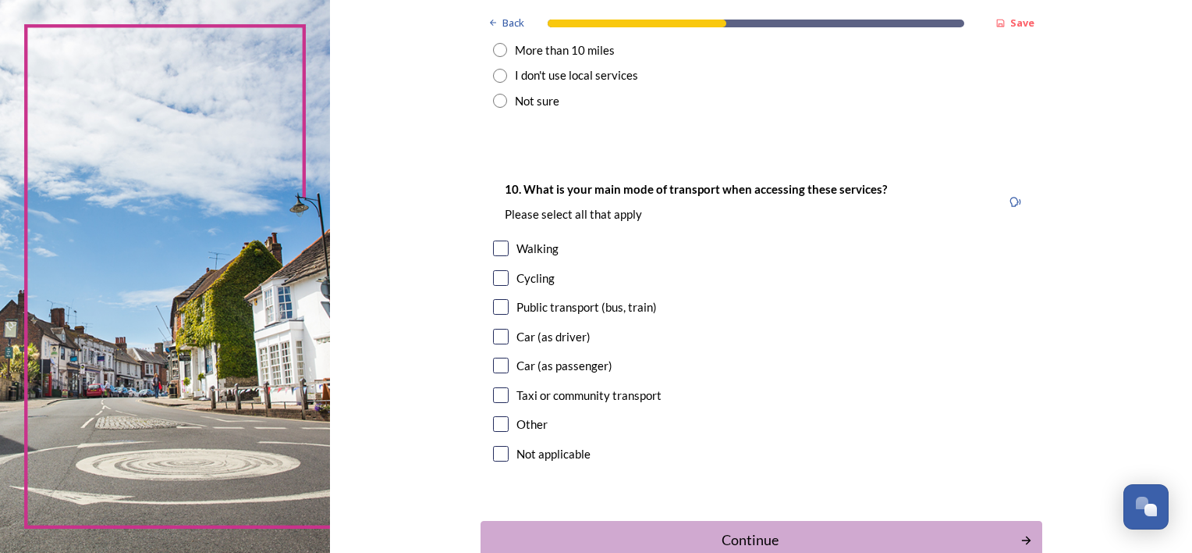
click at [547, 261] on div "10. What is your main mode of transport when accessing these services? Please s…" at bounding box center [762, 323] width 562 height 318
click at [543, 255] on div "Walking" at bounding box center [538, 249] width 42 height 18
checkbox input "true"
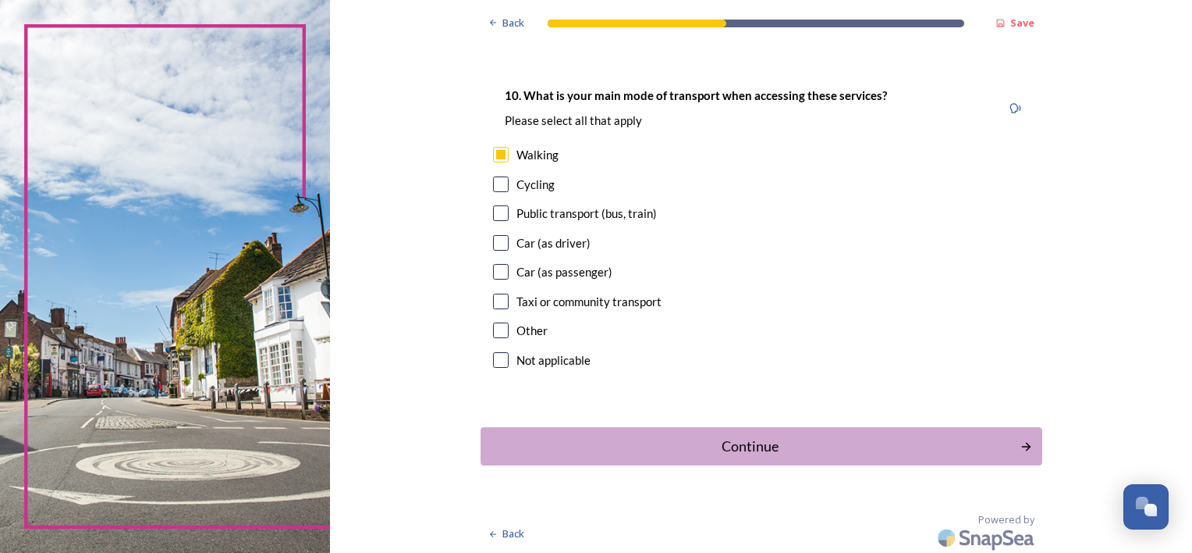
scroll to position [1423, 0]
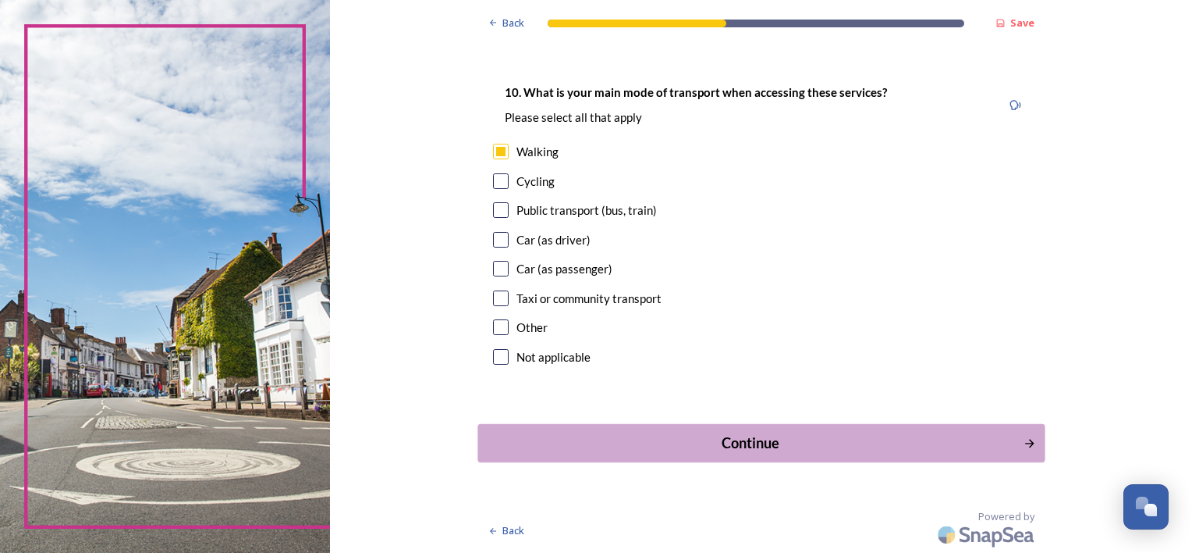
click at [751, 442] on div "Continue" at bounding box center [750, 442] width 528 height 21
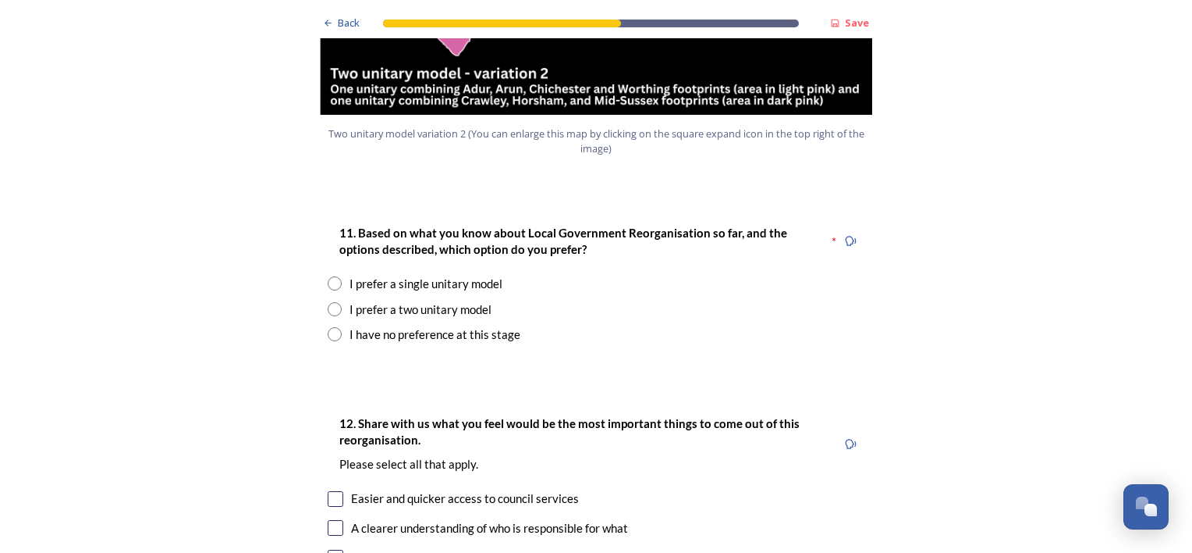
scroll to position [2029, 0]
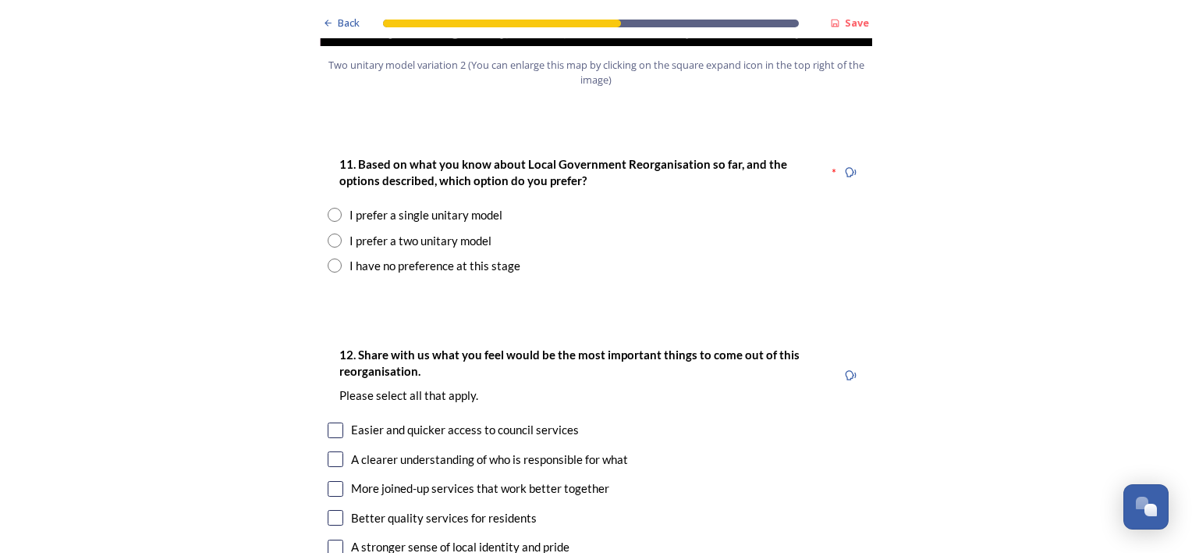
click at [448, 232] on div "I prefer a two unitary model" at bounding box center [421, 241] width 142 height 18
radio input "true"
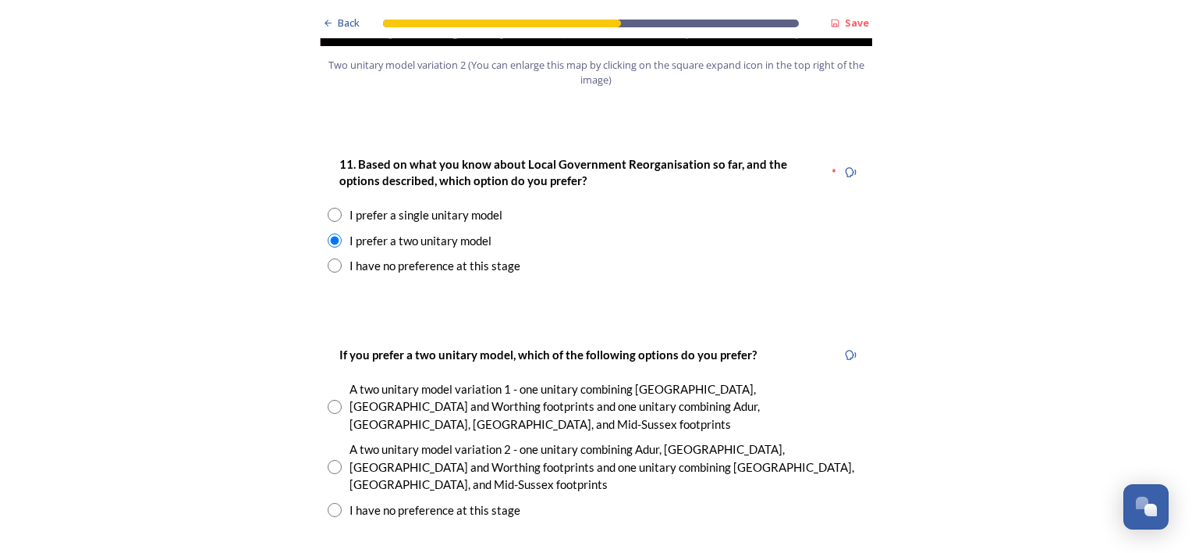
click at [452, 206] on div "I prefer a single unitary model" at bounding box center [426, 215] width 153 height 18
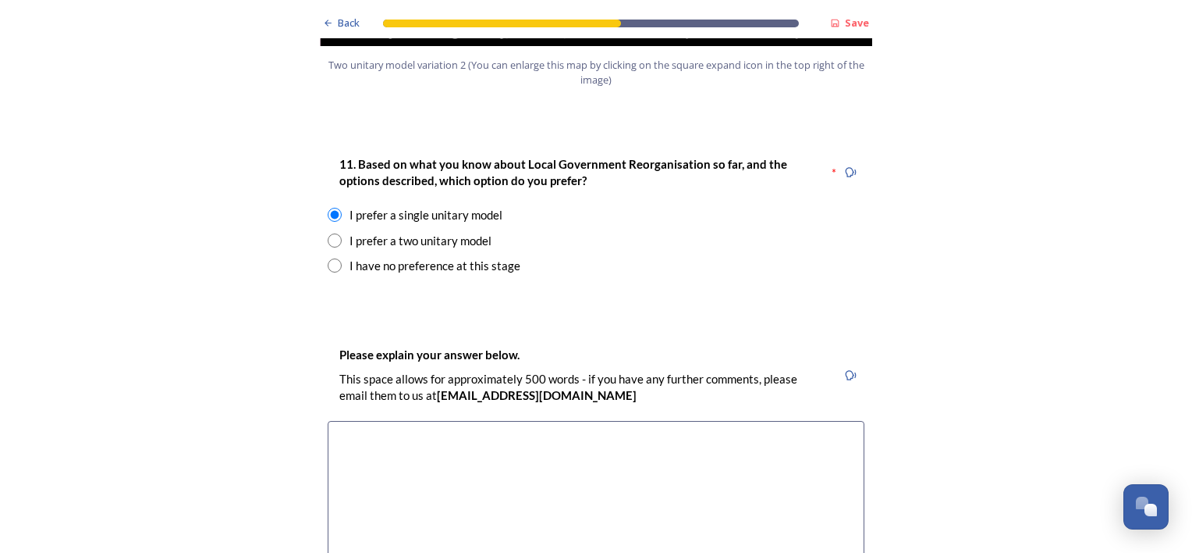
click at [453, 232] on div "I prefer a two unitary model" at bounding box center [421, 241] width 142 height 18
radio input "false"
radio input "true"
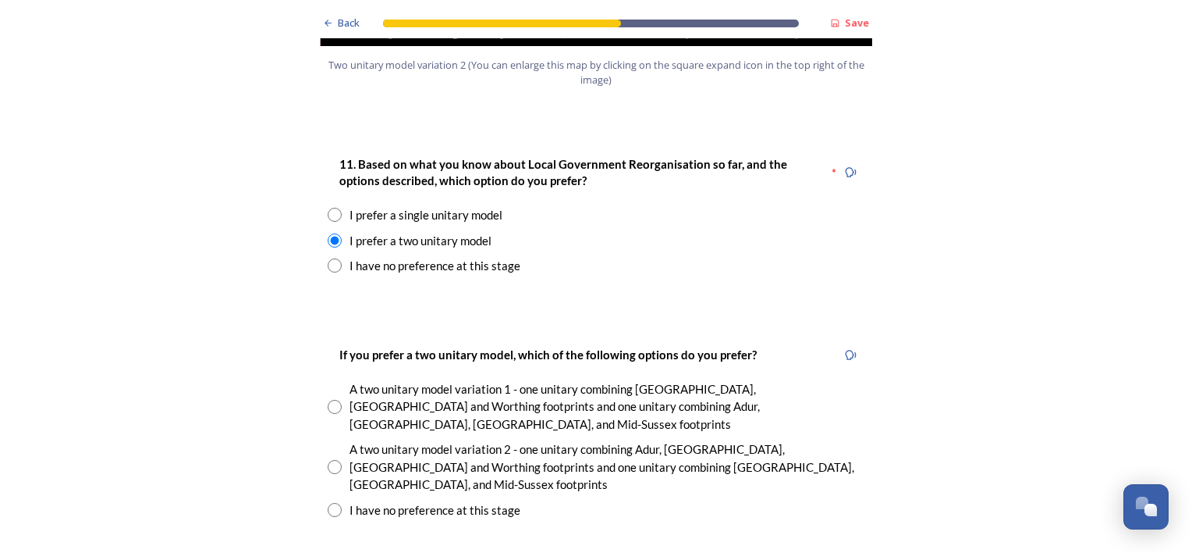
click at [458, 206] on div "I prefer a single unitary model" at bounding box center [426, 215] width 153 height 18
radio input "true"
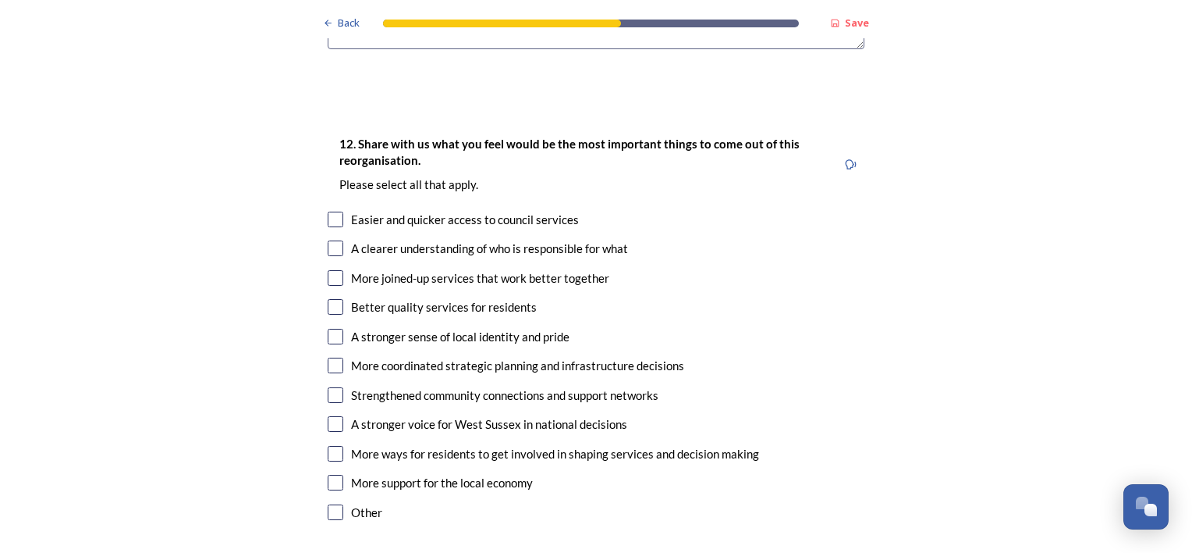
scroll to position [2653, 0]
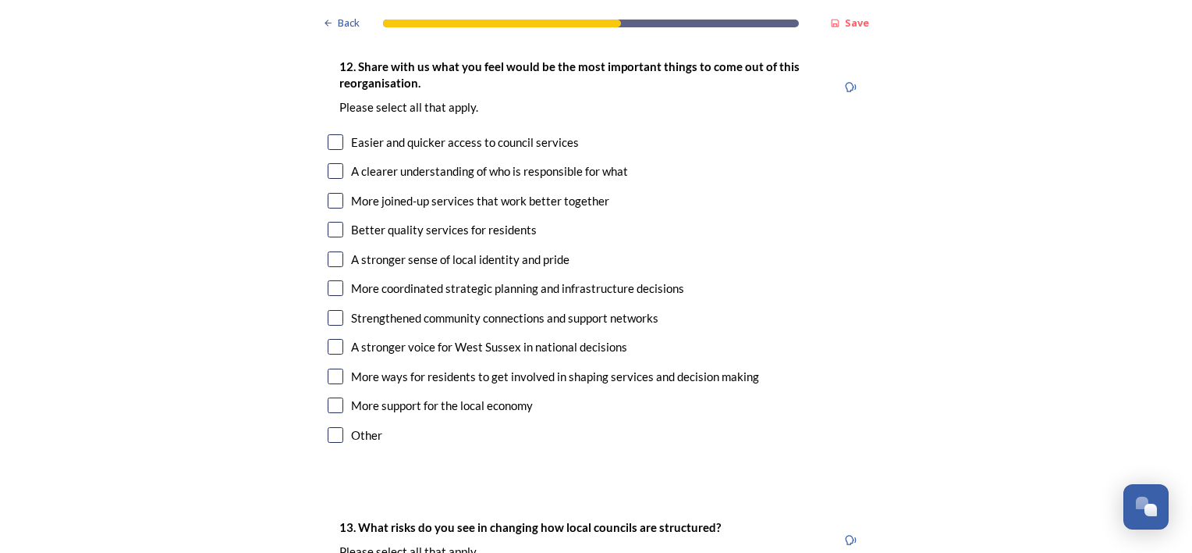
click at [381, 221] on div "Better quality services for residents" at bounding box center [444, 230] width 186 height 18
checkbox input "true"
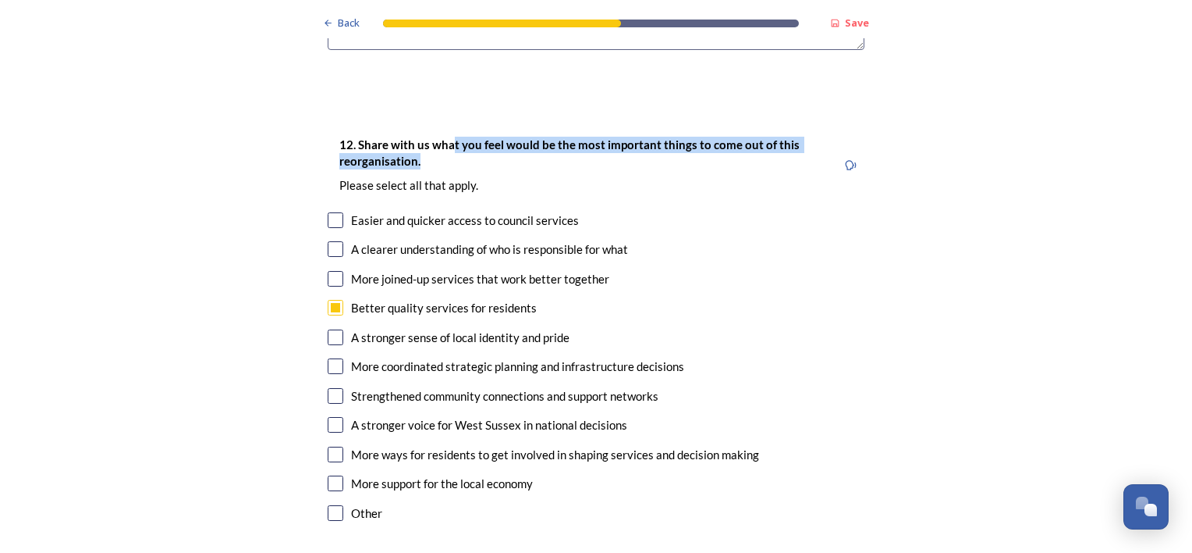
drag, startPoint x: 443, startPoint y: 97, endPoint x: 534, endPoint y: 120, distance: 93.5
click at [534, 137] on p "12. Share with us what you feel would be the most important things to come out …" at bounding box center [581, 154] width 485 height 34
drag, startPoint x: 534, startPoint y: 120, endPoint x: 656, endPoint y: 116, distance: 122.6
click at [656, 137] on p "12. Share with us what you feel would be the most important things to come out …" at bounding box center [581, 154] width 485 height 34
click at [432, 137] on p "12. Share with us what you feel would be the most important things to come out …" at bounding box center [581, 154] width 485 height 34
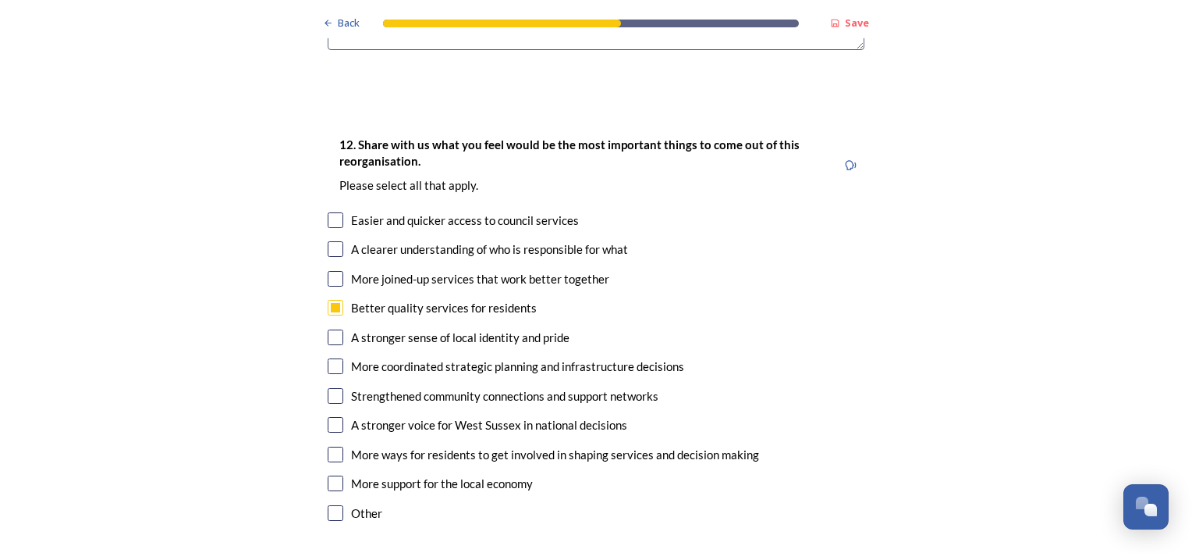
click at [462, 240] on div "A clearer understanding of who is responsible for what" at bounding box center [489, 249] width 277 height 18
checkbox input "true"
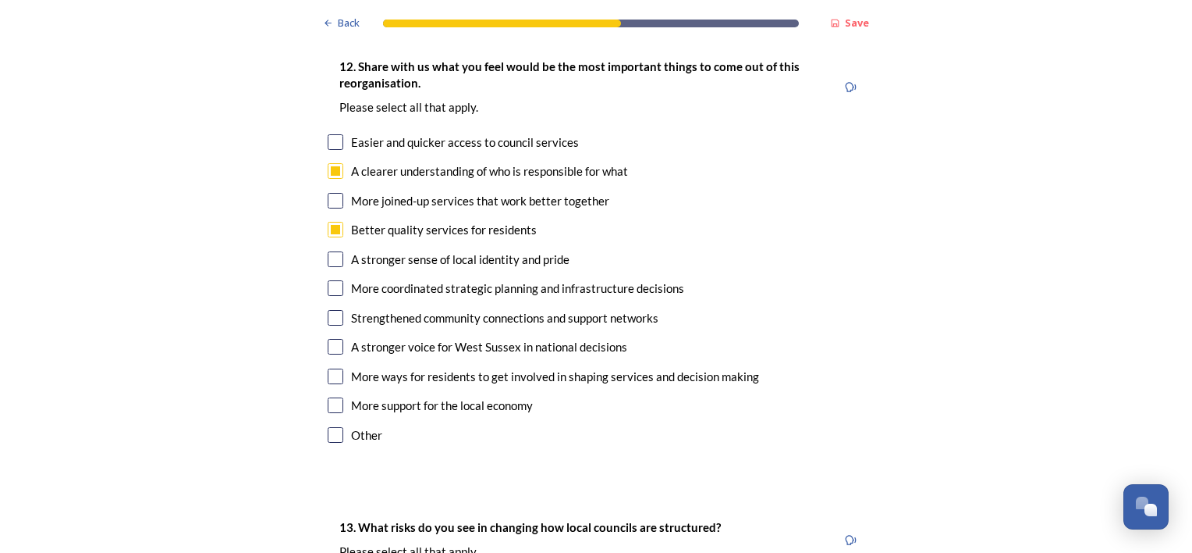
click at [604, 279] on div "More coordinated strategic planning and infrastructure decisions" at bounding box center [517, 288] width 333 height 18
checkbox input "true"
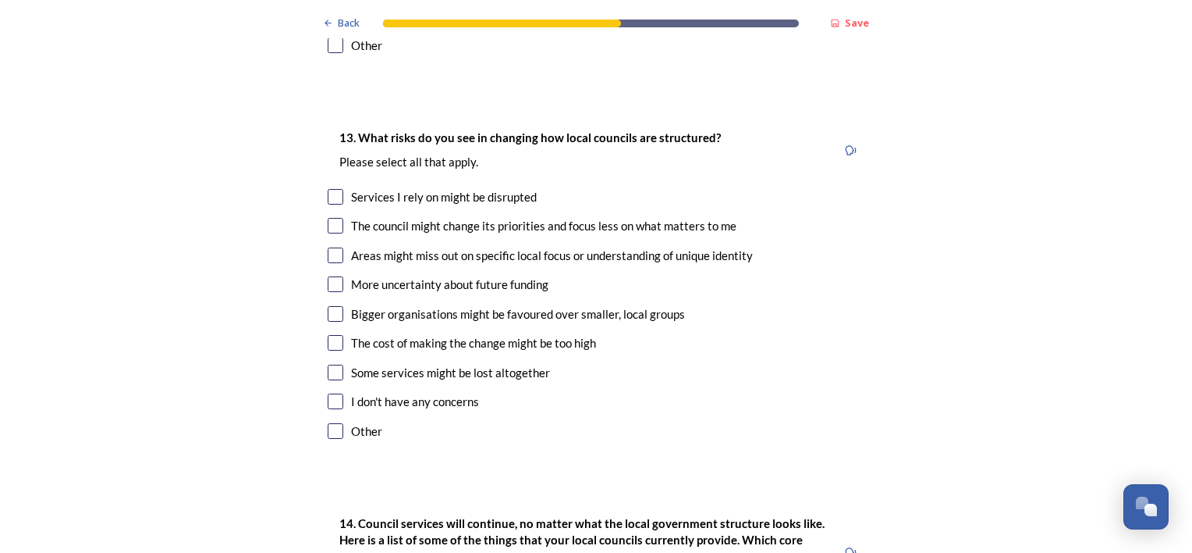
scroll to position [3044, 0]
click at [581, 246] on div "Areas might miss out on specific local focus or understanding of unique identity" at bounding box center [552, 255] width 402 height 18
checkbox input "true"
click at [389, 275] on div "More uncertainty about future funding" at bounding box center [449, 284] width 197 height 18
checkbox input "true"
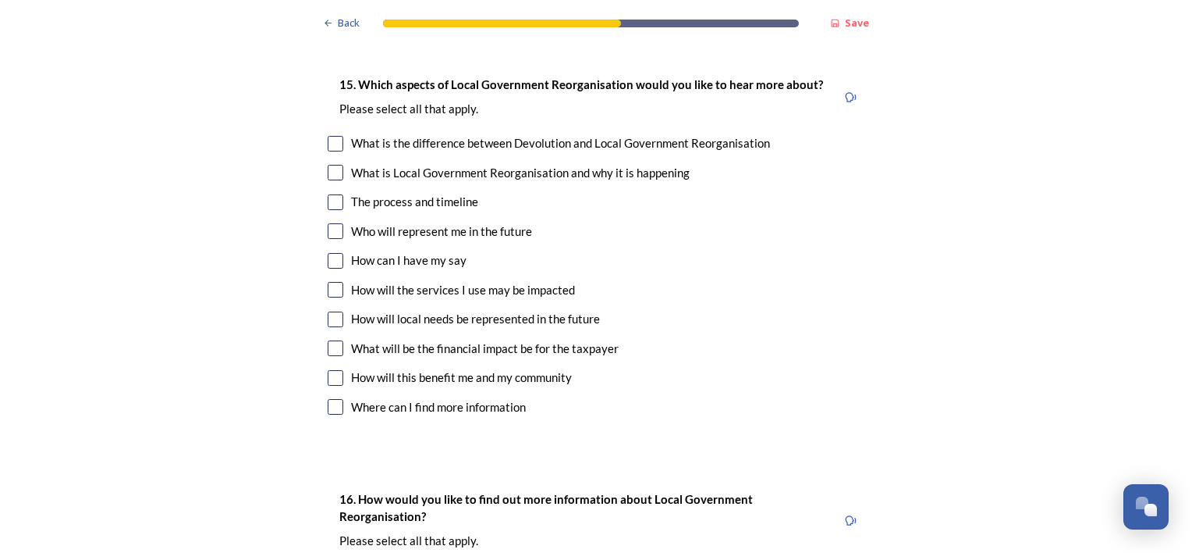
scroll to position [4370, 0]
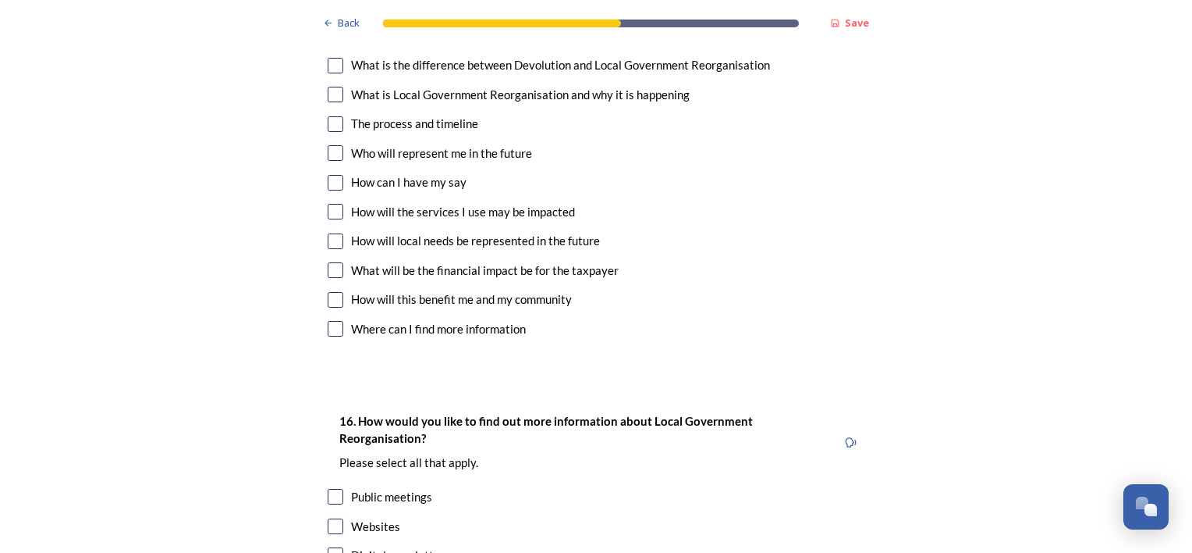
click at [534, 232] on div "How will local needs be represented in the future" at bounding box center [475, 241] width 249 height 18
checkbox input "true"
click at [533, 290] on div "How will this benefit me and my community" at bounding box center [461, 299] width 221 height 18
checkbox input "true"
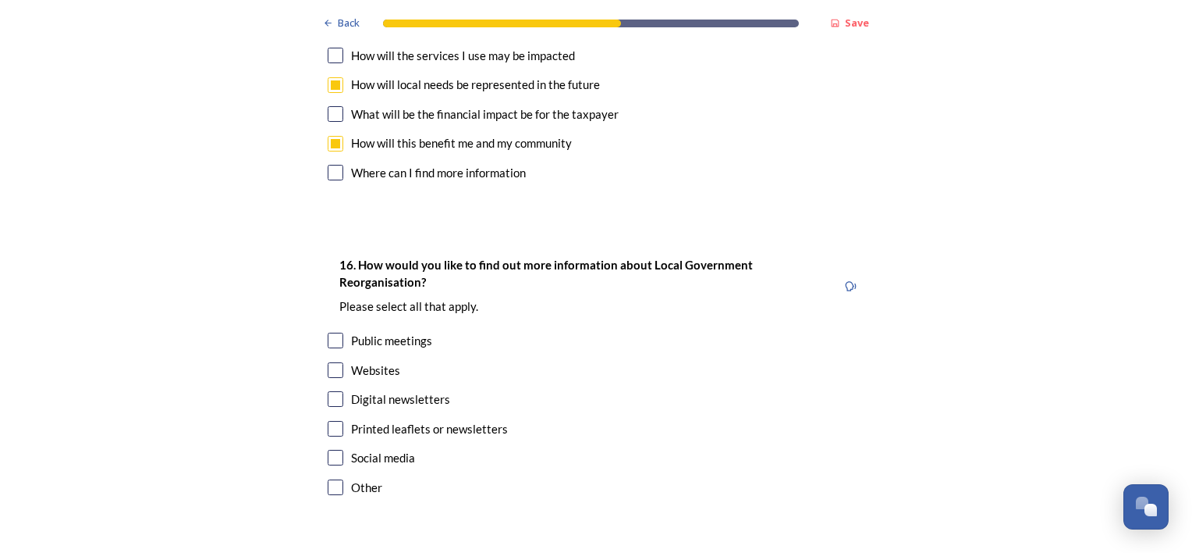
scroll to position [4611, 0]
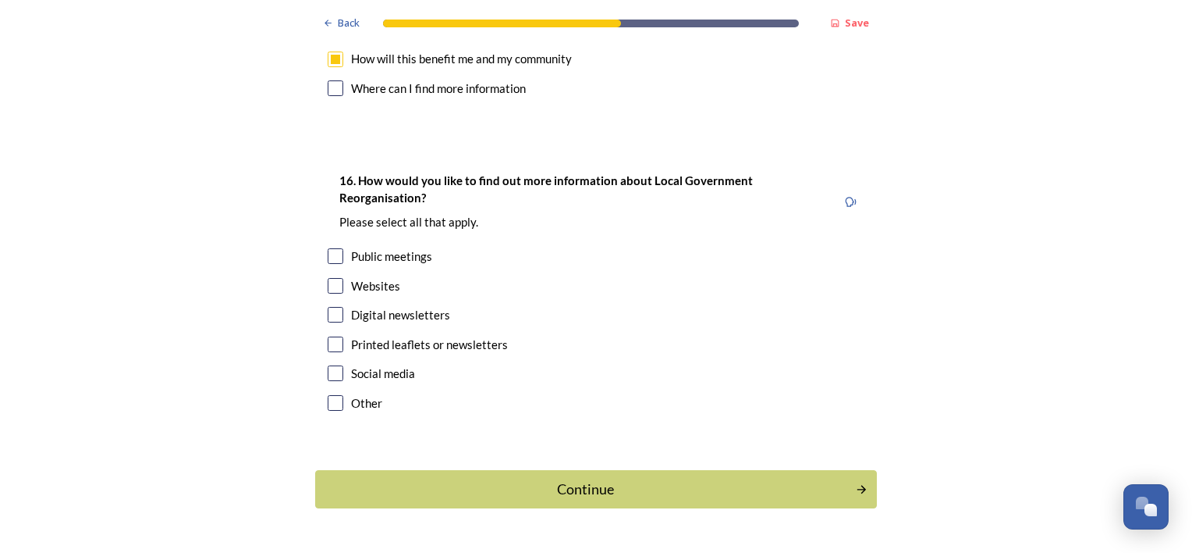
click at [385, 277] on div "Websites" at bounding box center [375, 286] width 49 height 18
checkbox input "true"
click at [441, 306] on div "Digital newsletters" at bounding box center [400, 315] width 99 height 18
checkbox input "true"
click at [594, 478] on div "Continue" at bounding box center [586, 488] width 528 height 21
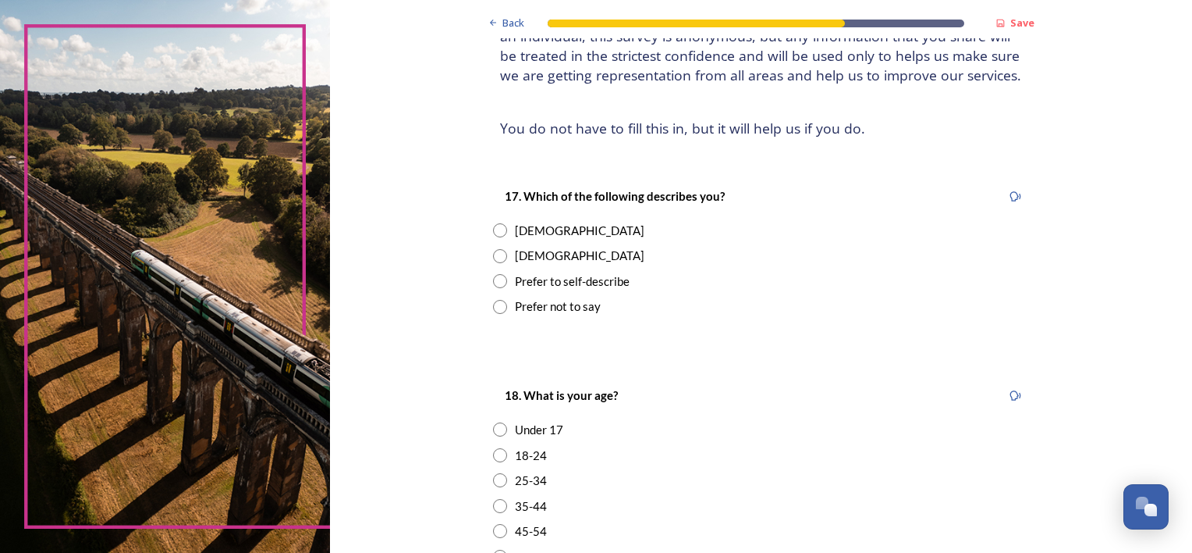
scroll to position [156, 0]
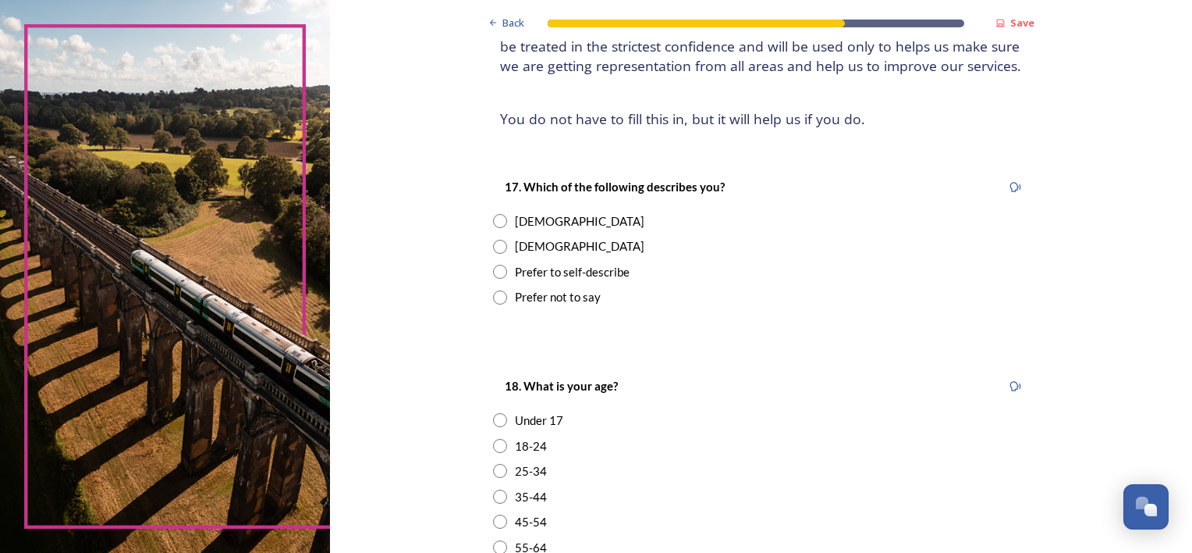
click at [515, 253] on div "[DEMOGRAPHIC_DATA]" at bounding box center [580, 246] width 130 height 18
radio input "true"
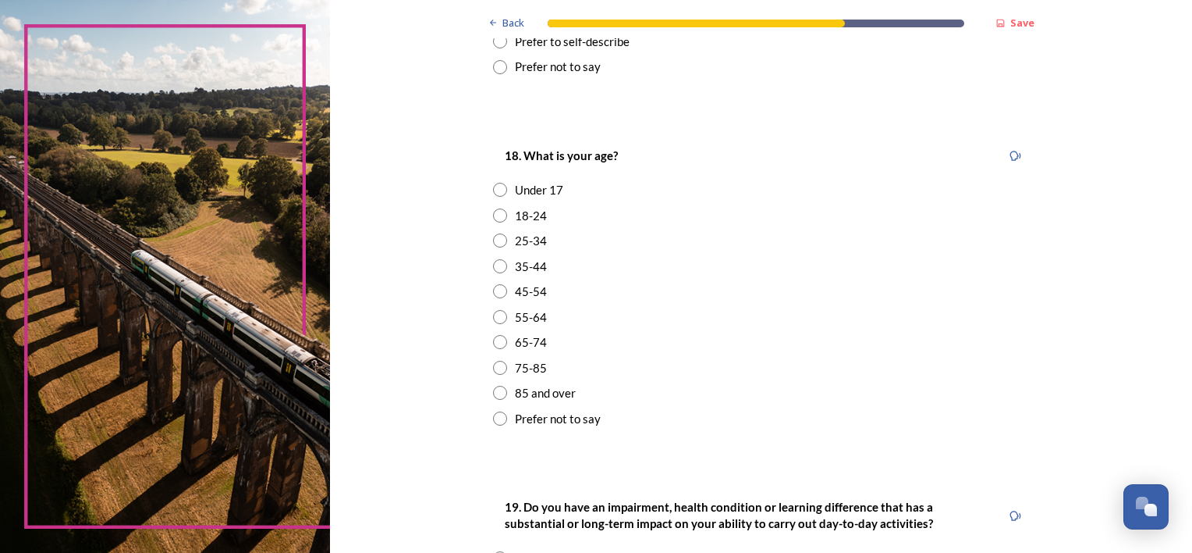
scroll to position [390, 0]
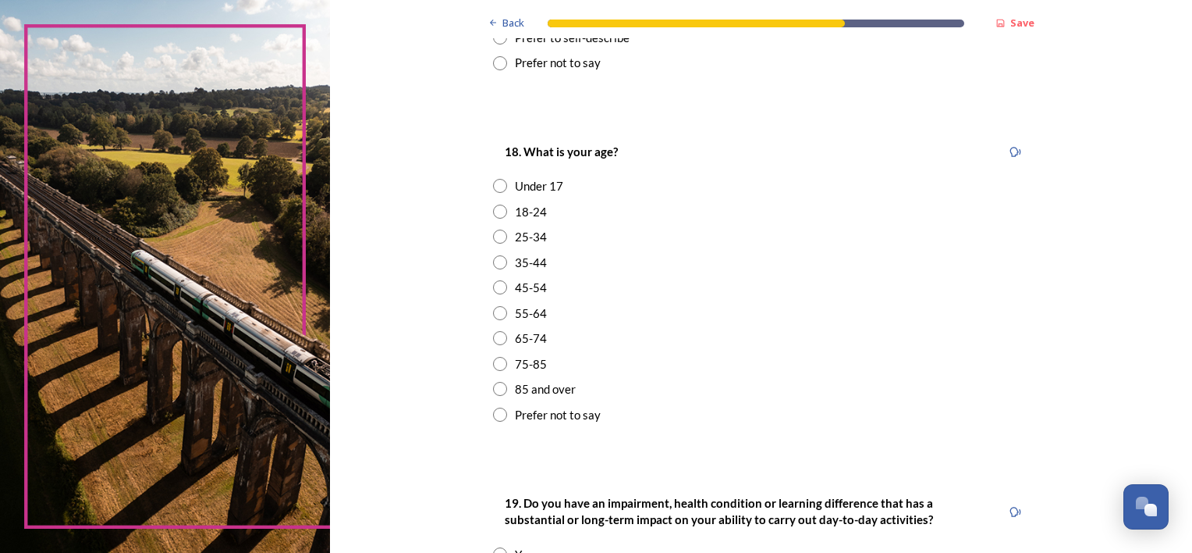
click at [524, 288] on div "45-54" at bounding box center [531, 288] width 32 height 18
radio input "true"
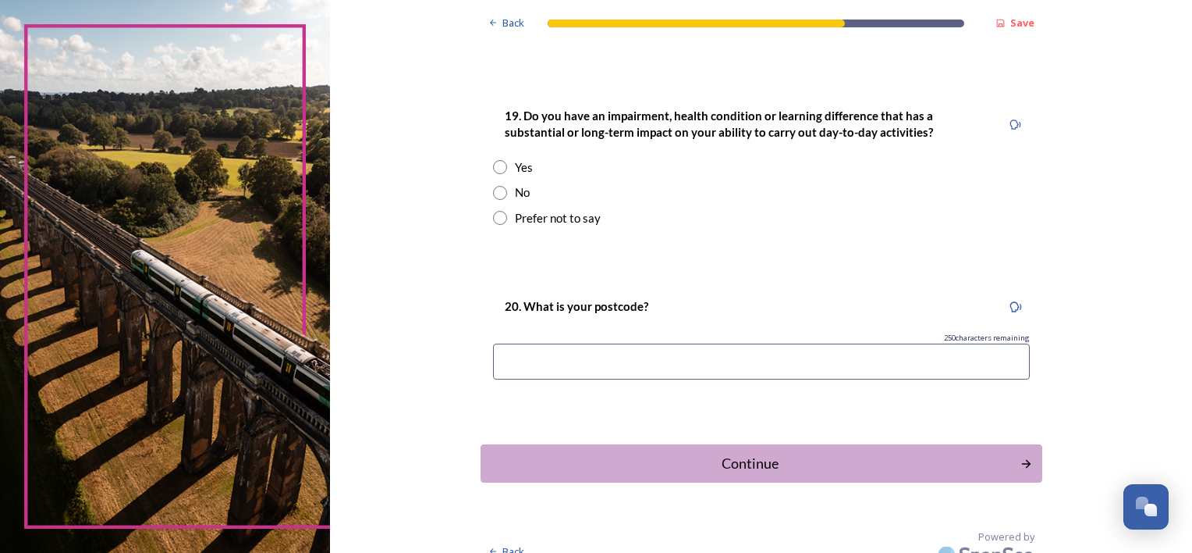
scroll to position [780, 0]
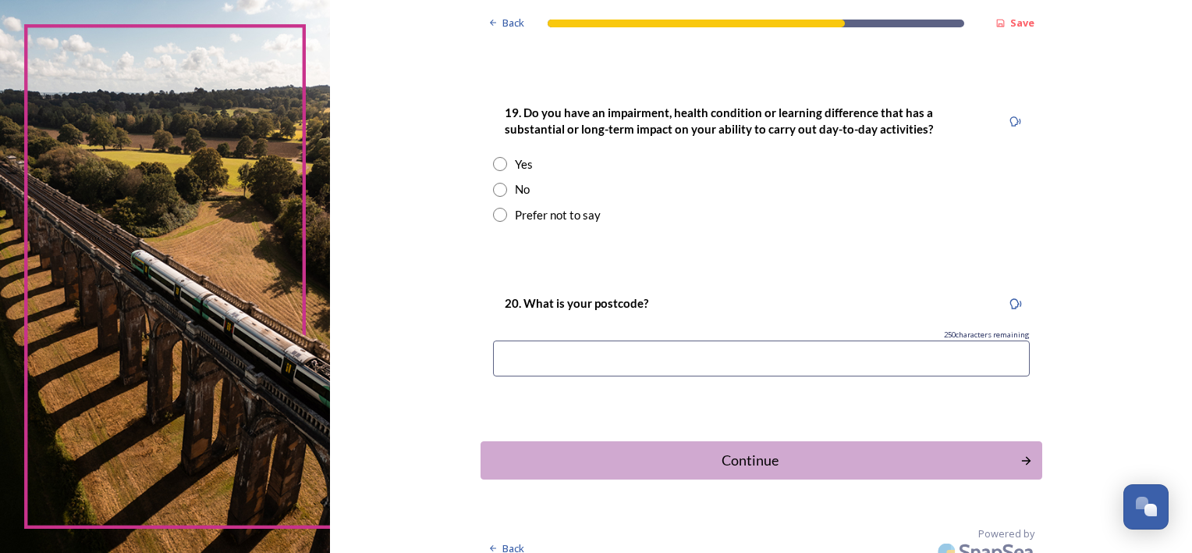
click at [515, 192] on div "No" at bounding box center [522, 189] width 15 height 18
radio input "true"
click at [546, 356] on input at bounding box center [761, 358] width 537 height 36
click at [559, 360] on input "BN" at bounding box center [761, 358] width 537 height 36
type input "BN11 1DS"
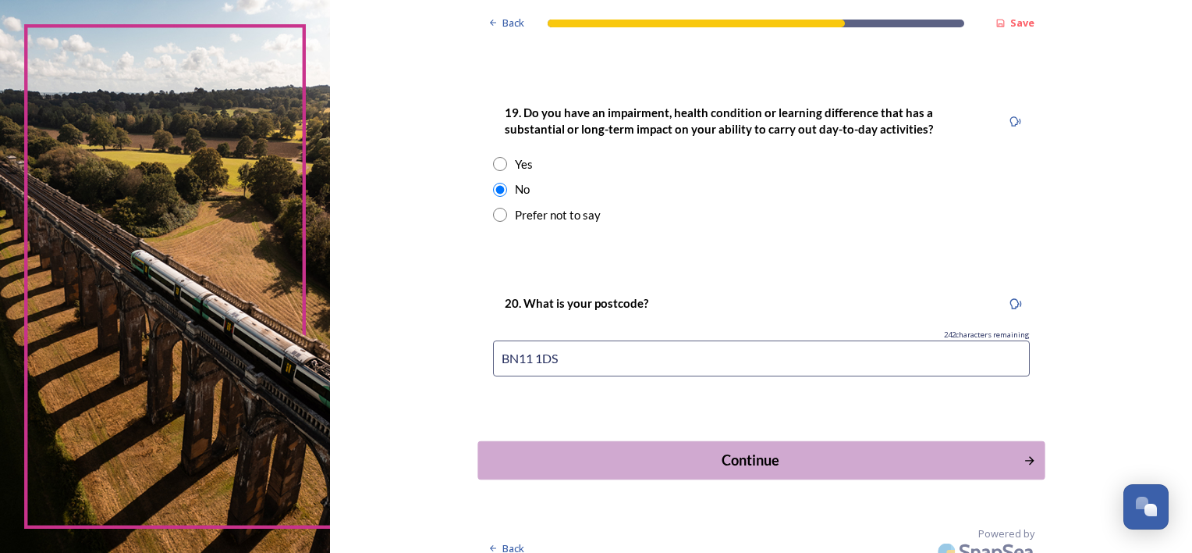
click at [737, 451] on div "Continue" at bounding box center [750, 460] width 528 height 21
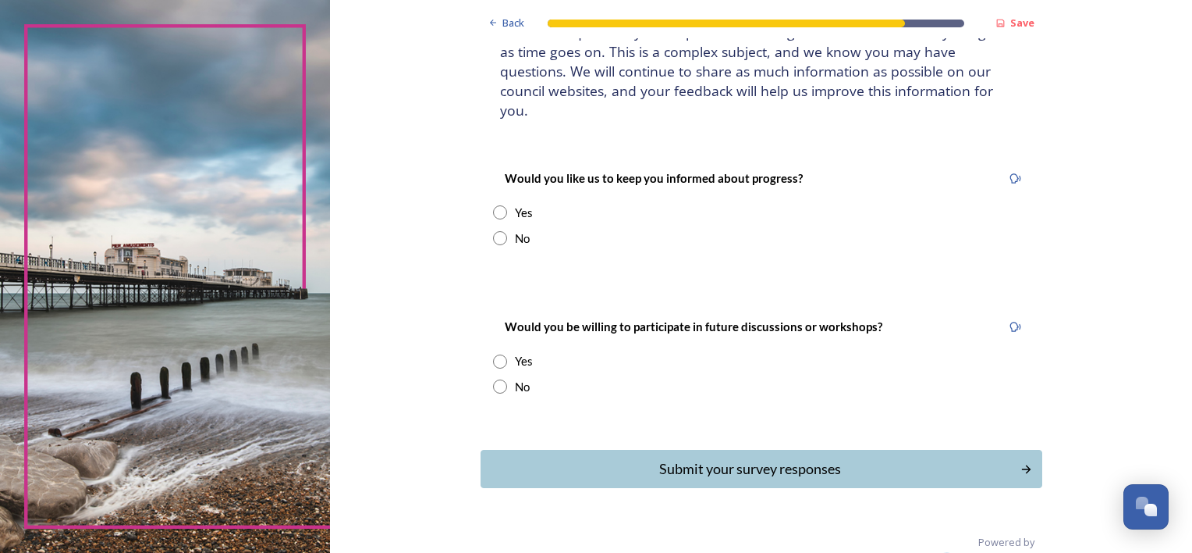
scroll to position [137, 0]
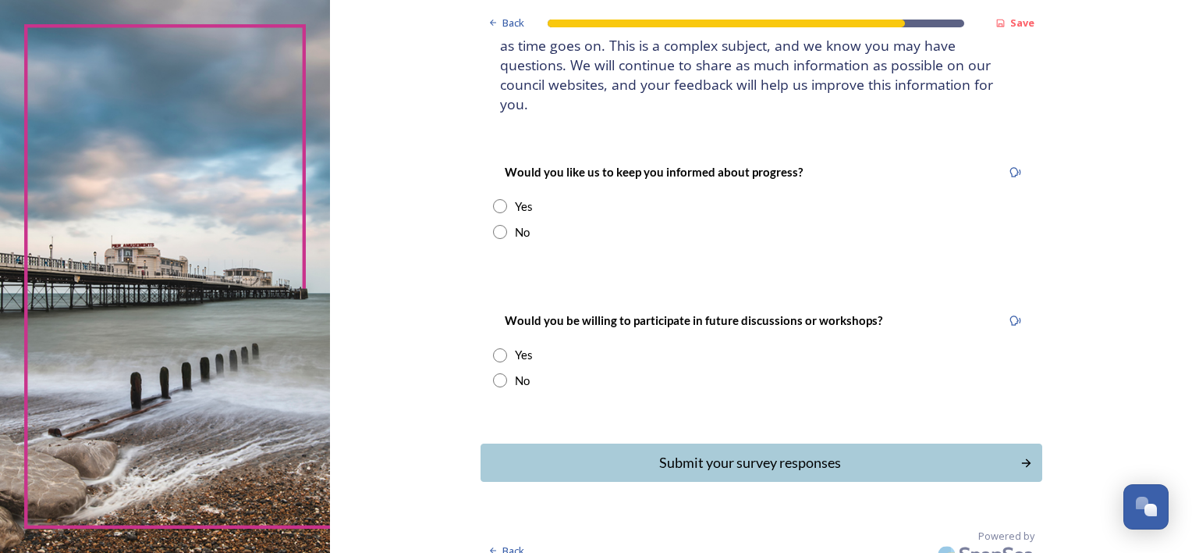
click at [520, 197] on div "Yes" at bounding box center [524, 206] width 18 height 18
radio input "true"
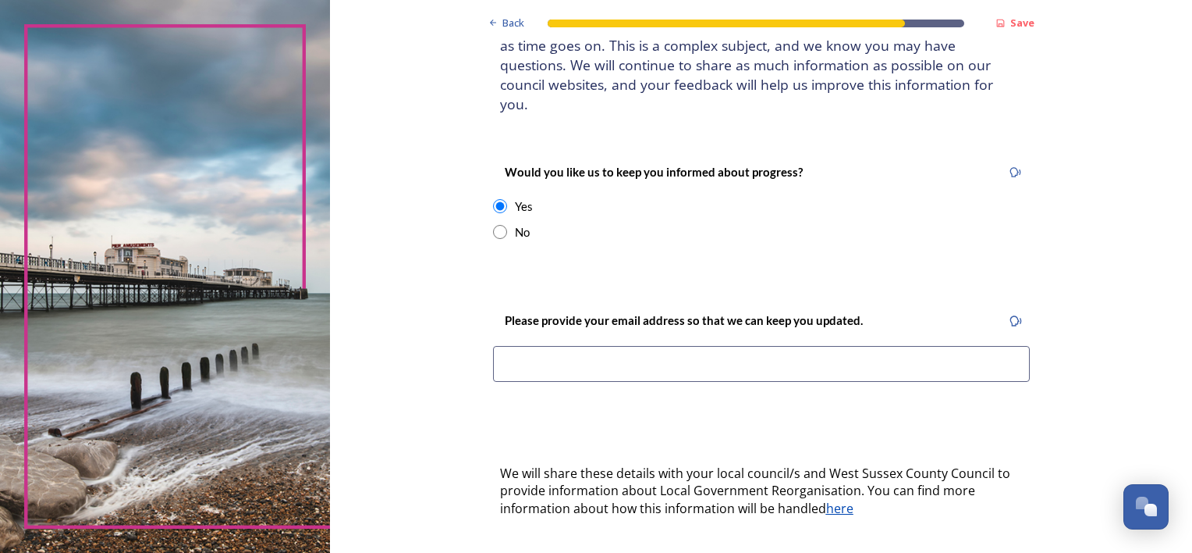
click at [521, 346] on input at bounding box center [761, 364] width 537 height 36
type input "[EMAIL_ADDRESS][PERSON_NAME][DOMAIN_NAME]"
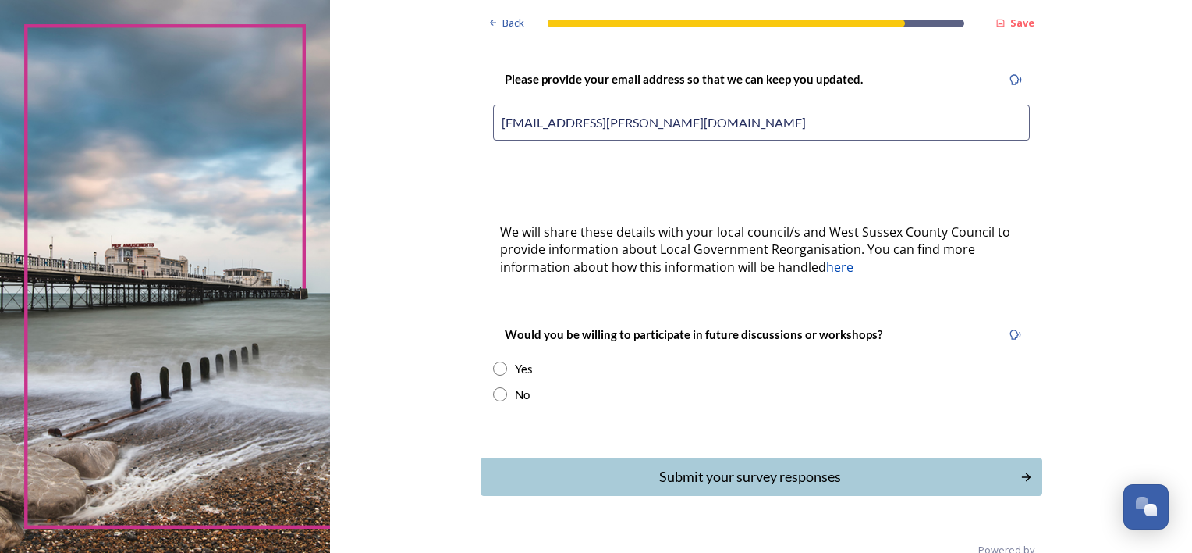
scroll to position [392, 0]
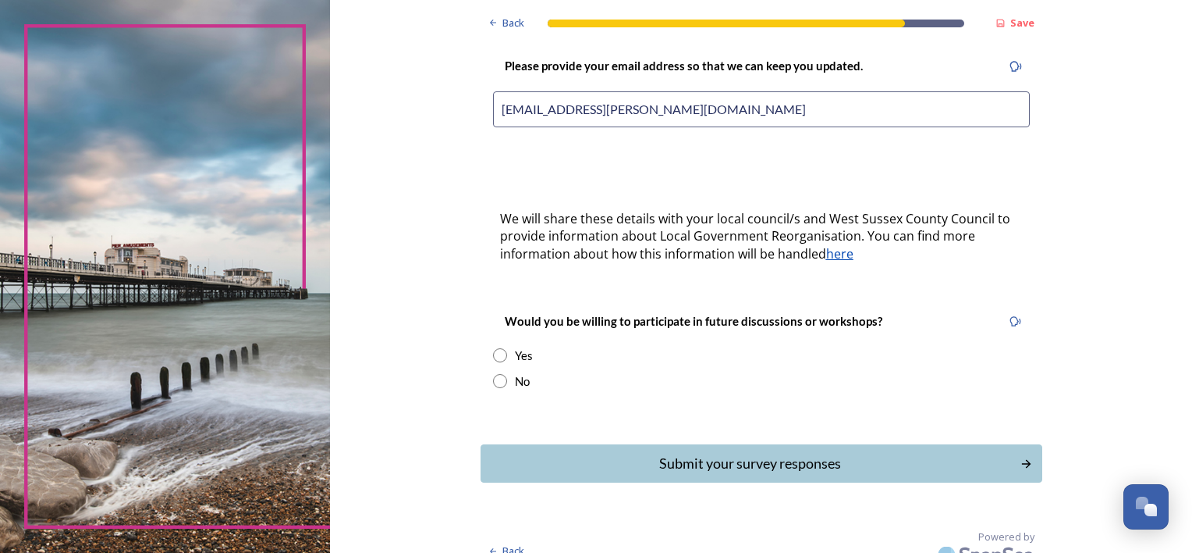
click at [493, 374] on input "radio" at bounding box center [500, 381] width 14 height 14
radio input "true"
click at [695, 453] on div "Submit your survey responses" at bounding box center [750, 463] width 528 height 21
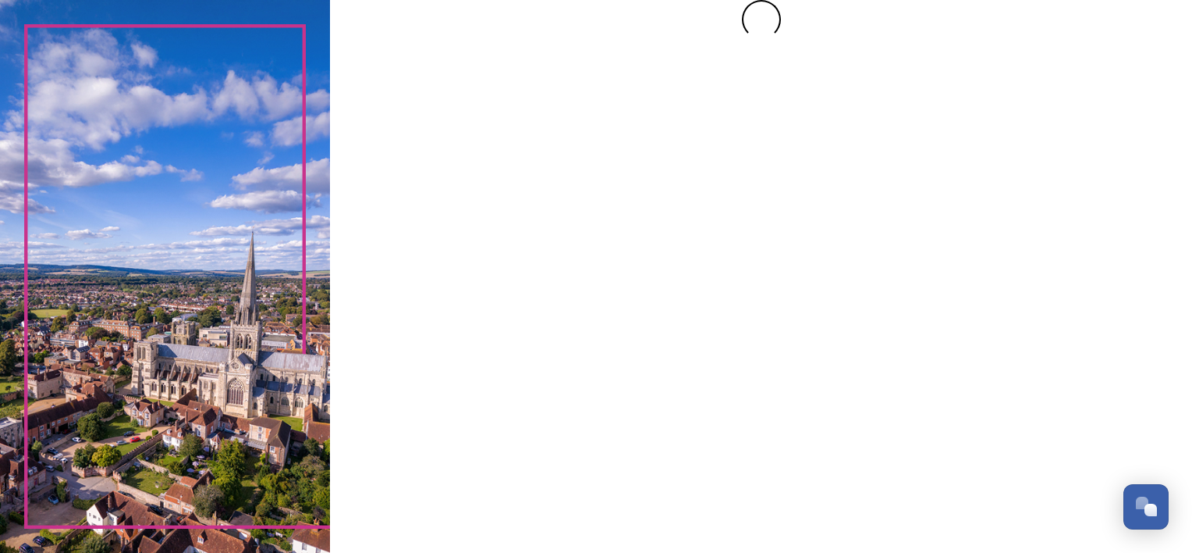
scroll to position [0, 0]
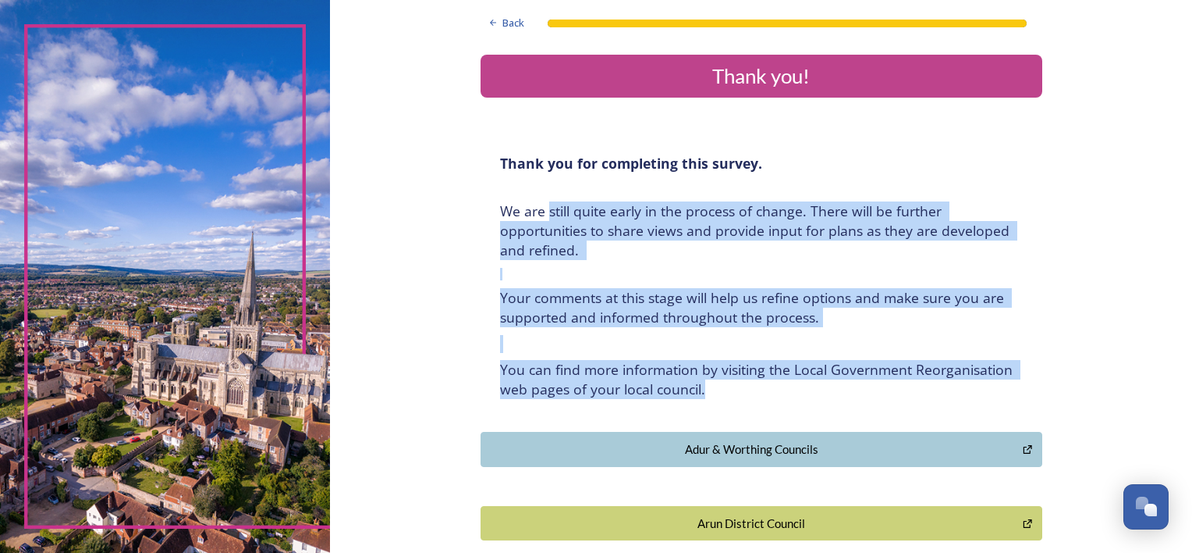
drag, startPoint x: 544, startPoint y: 209, endPoint x: 788, endPoint y: 404, distance: 312.6
click at [788, 404] on div "Thank you for completing this survey. ﻿We are still quite early in the process …" at bounding box center [762, 276] width 546 height 264
